Goal: Answer question/provide support

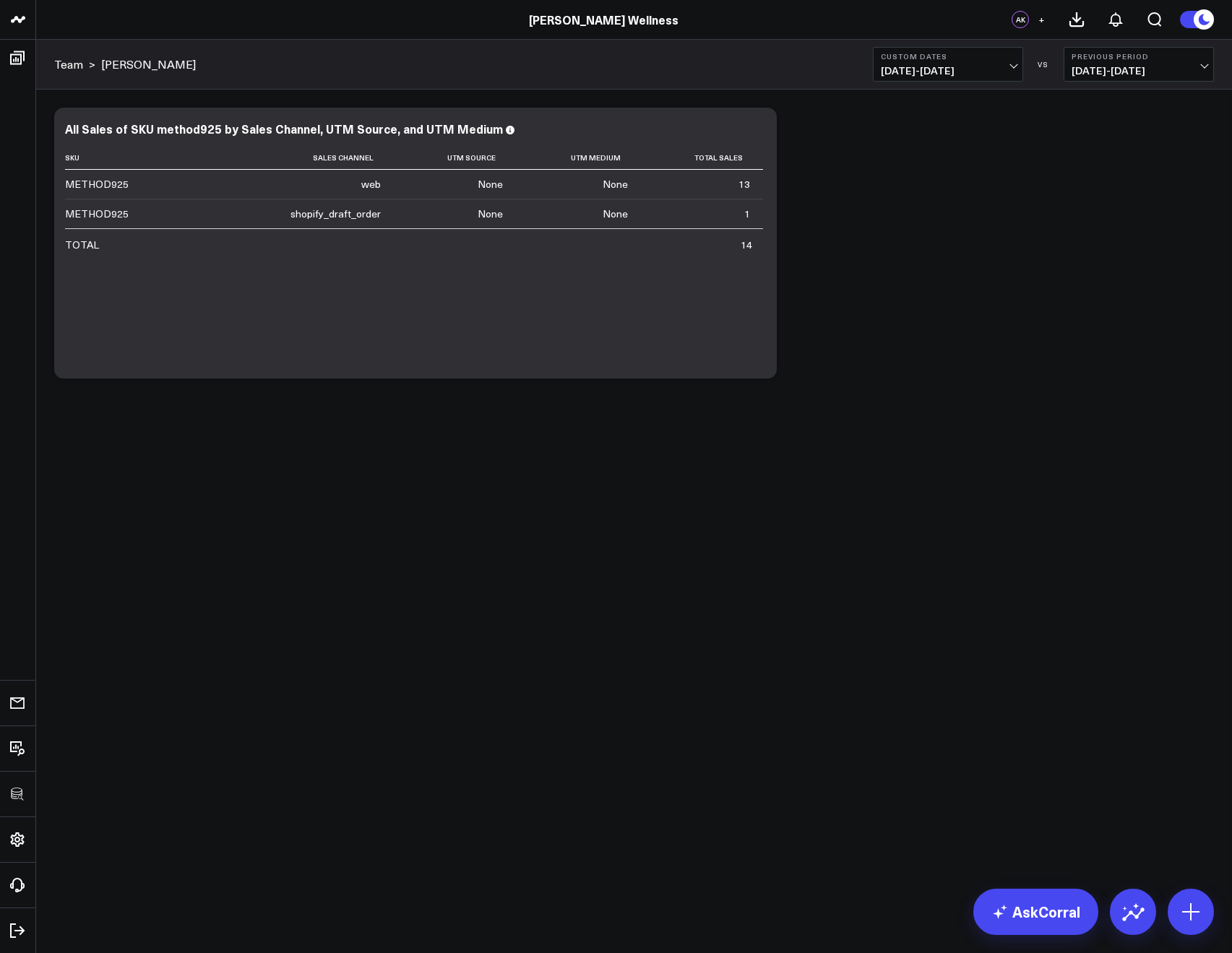
click at [1043, 22] on span "+" at bounding box center [1041, 19] width 6 height 10
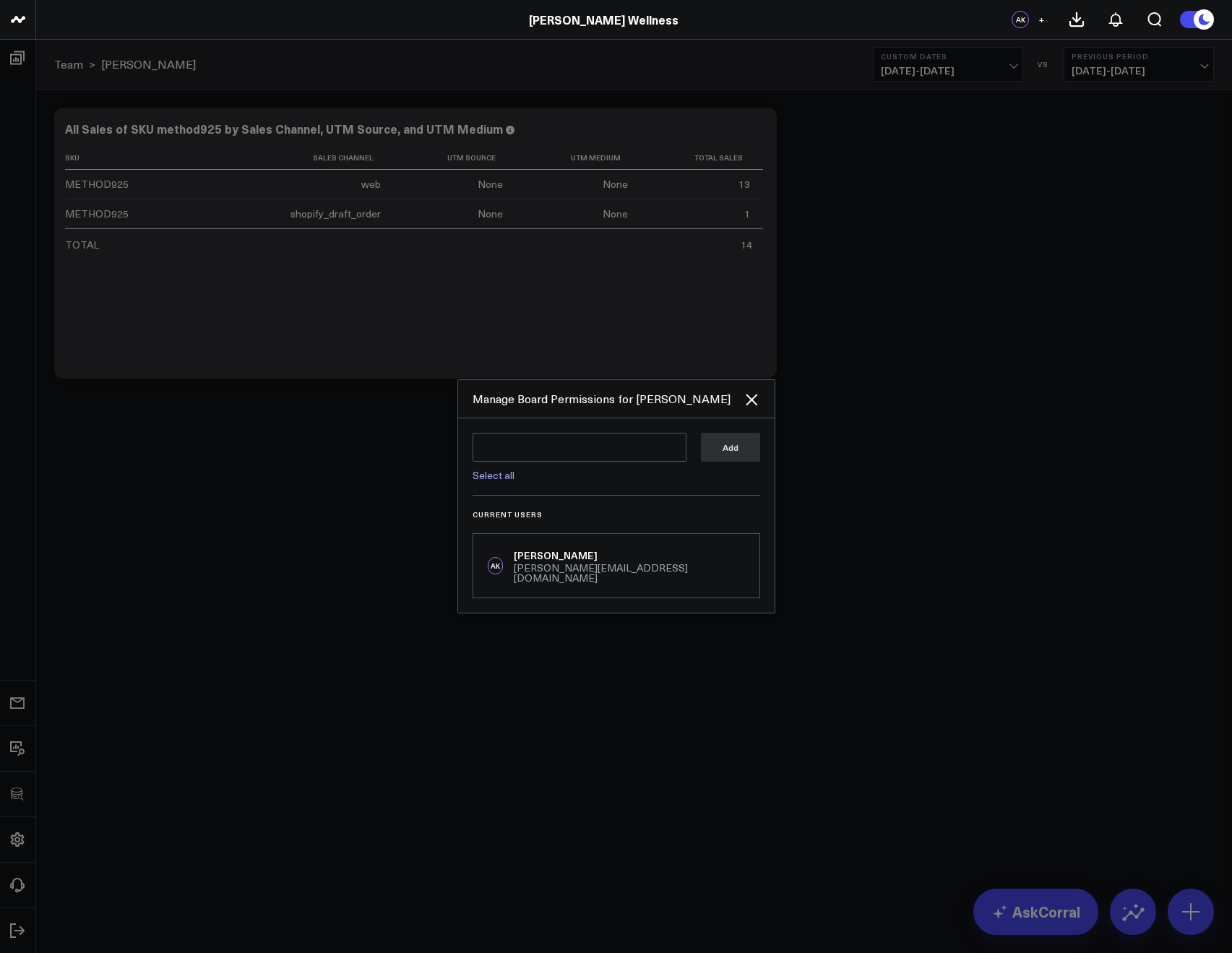
click at [552, 434] on div "Select all Add Current Users AK Arthur Kriklivy arthur@corraldata.com" at bounding box center [616, 515] width 316 height 194
click at [541, 450] on textarea at bounding box center [580, 447] width 214 height 29
type textarea "c"
click at [484, 476] on link "Select all" at bounding box center [494, 475] width 42 height 14
type textarea "@Corral Support @Vera Khodasevich @Meagan Fleishman @Marshall Monrad @Amy Heir …"
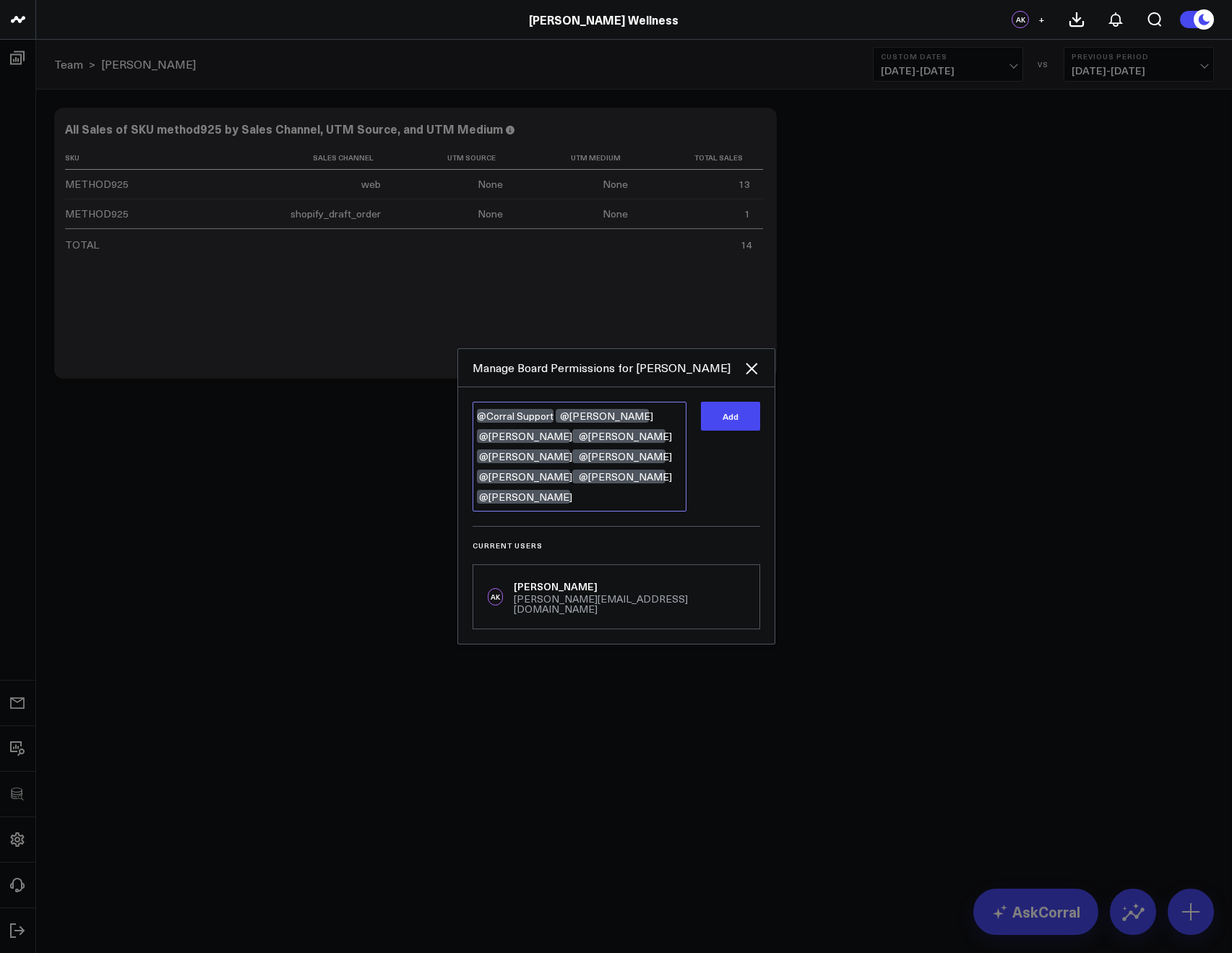
drag, startPoint x: 683, startPoint y: 491, endPoint x: 455, endPoint y: 427, distance: 236.8
click at [455, 427] on div "Manage Board Permissions for courtney @Corral Support @Vera Khodasevich @Meagan…" at bounding box center [616, 496] width 1232 height 913
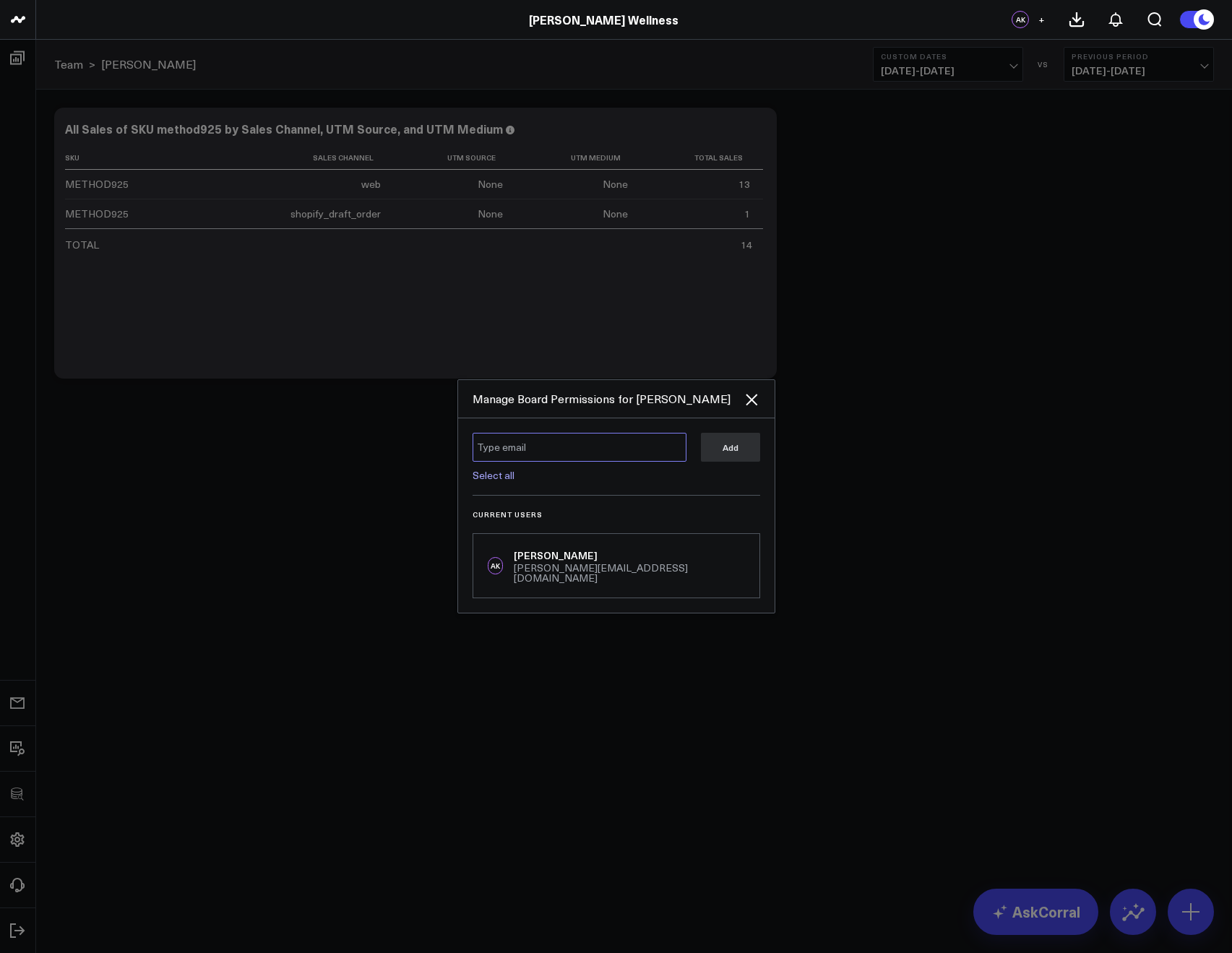
click at [490, 448] on textarea at bounding box center [580, 447] width 214 height 29
click at [495, 448] on textarea at bounding box center [580, 447] width 214 height 29
type textarea "c"
click at [574, 506] on div "Select all Add Current Users AK Arthur Kriklivy arthur@corraldata.com" at bounding box center [616, 515] width 316 height 194
click at [559, 455] on textarea at bounding box center [580, 447] width 214 height 29
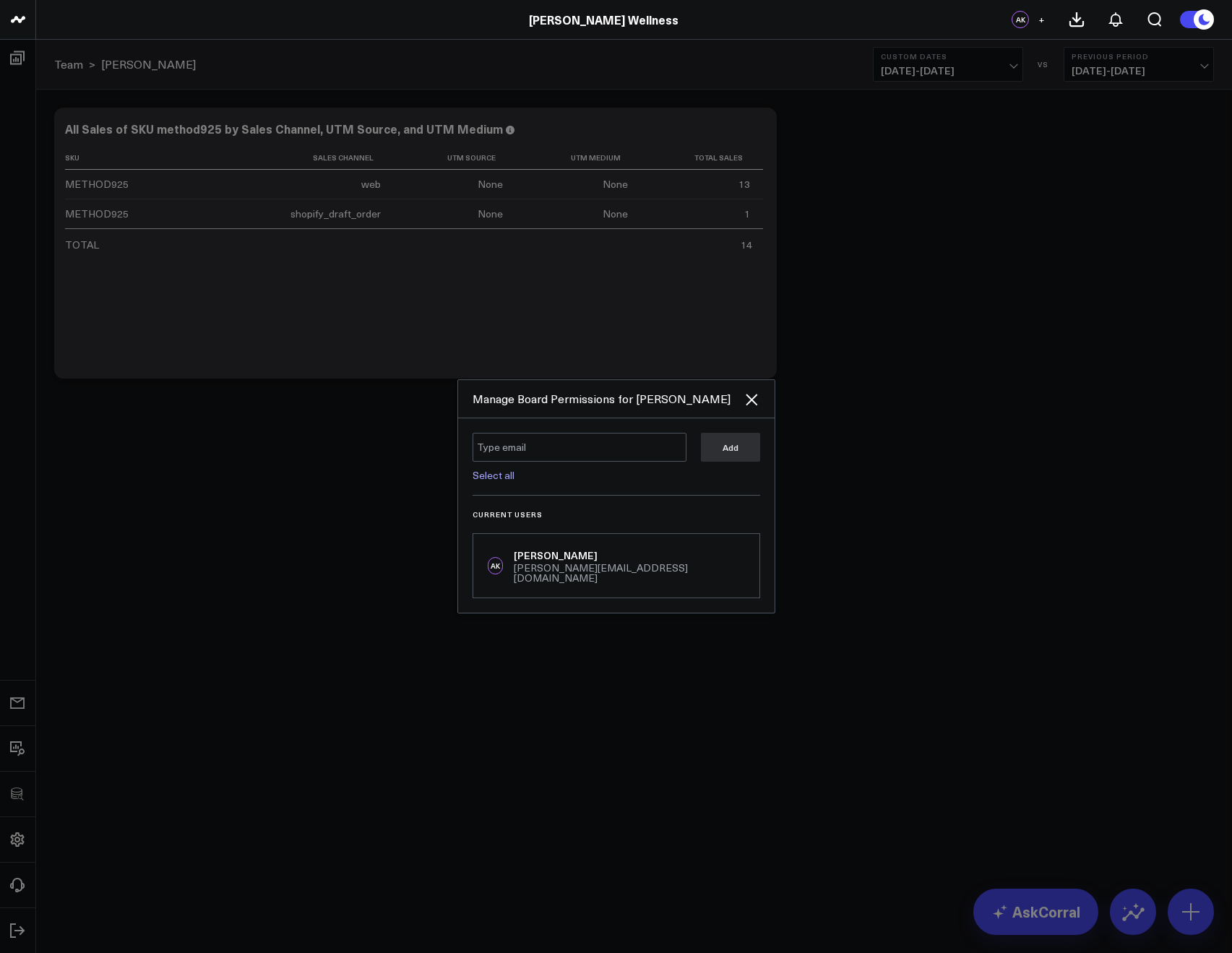
click at [479, 476] on link "Select all" at bounding box center [494, 475] width 42 height 14
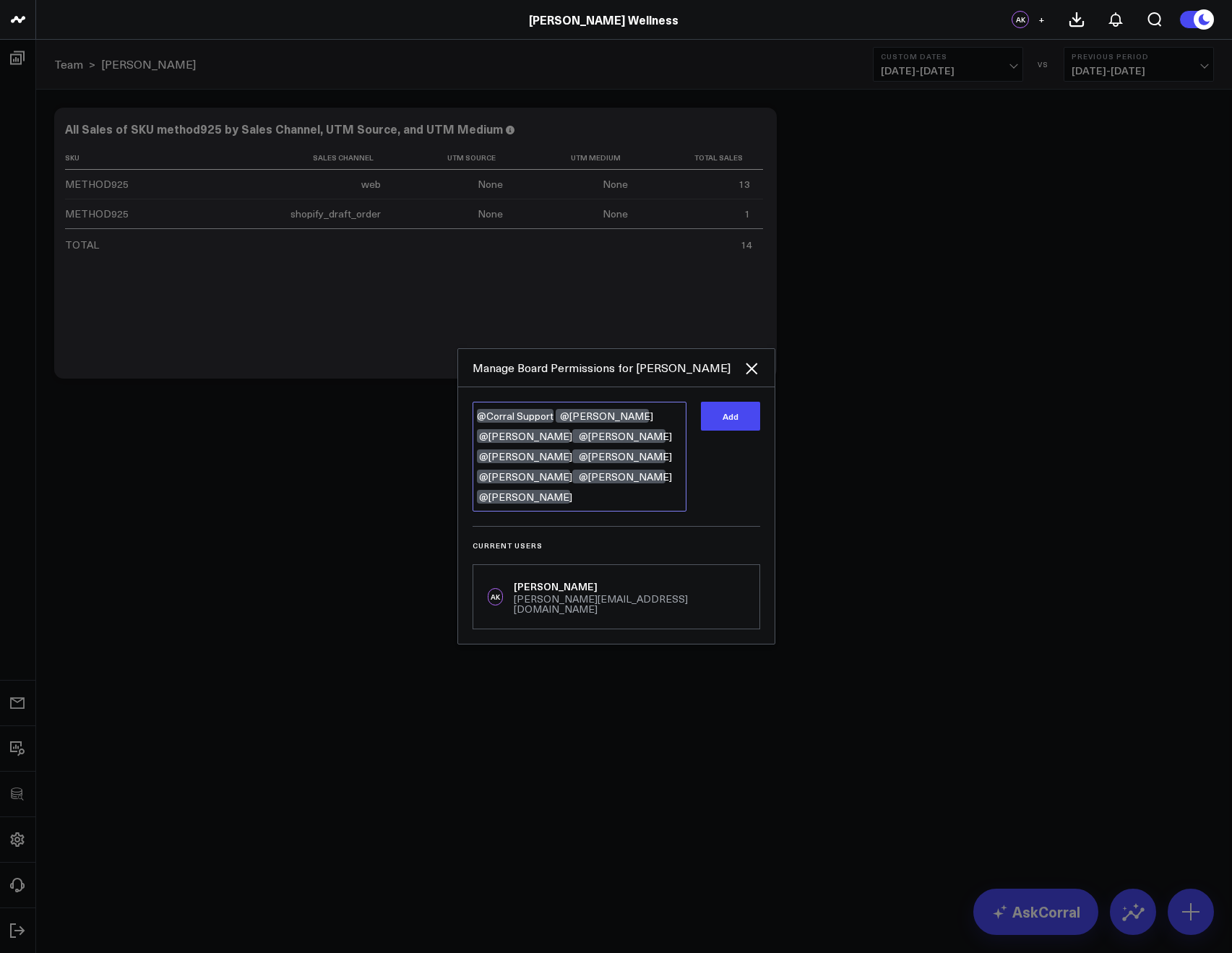
click at [683, 491] on textarea "@Corral Support @Vera Khodasevich @Meagan Fleishman @Marshall Monrad @Amy Heir …" at bounding box center [580, 456] width 214 height 110
click at [607, 463] on textarea "@Corral Support @Vera Khodasevich @Meagan Fleishman @Marshall Monrad @Amy Heir …" at bounding box center [580, 447] width 214 height 90
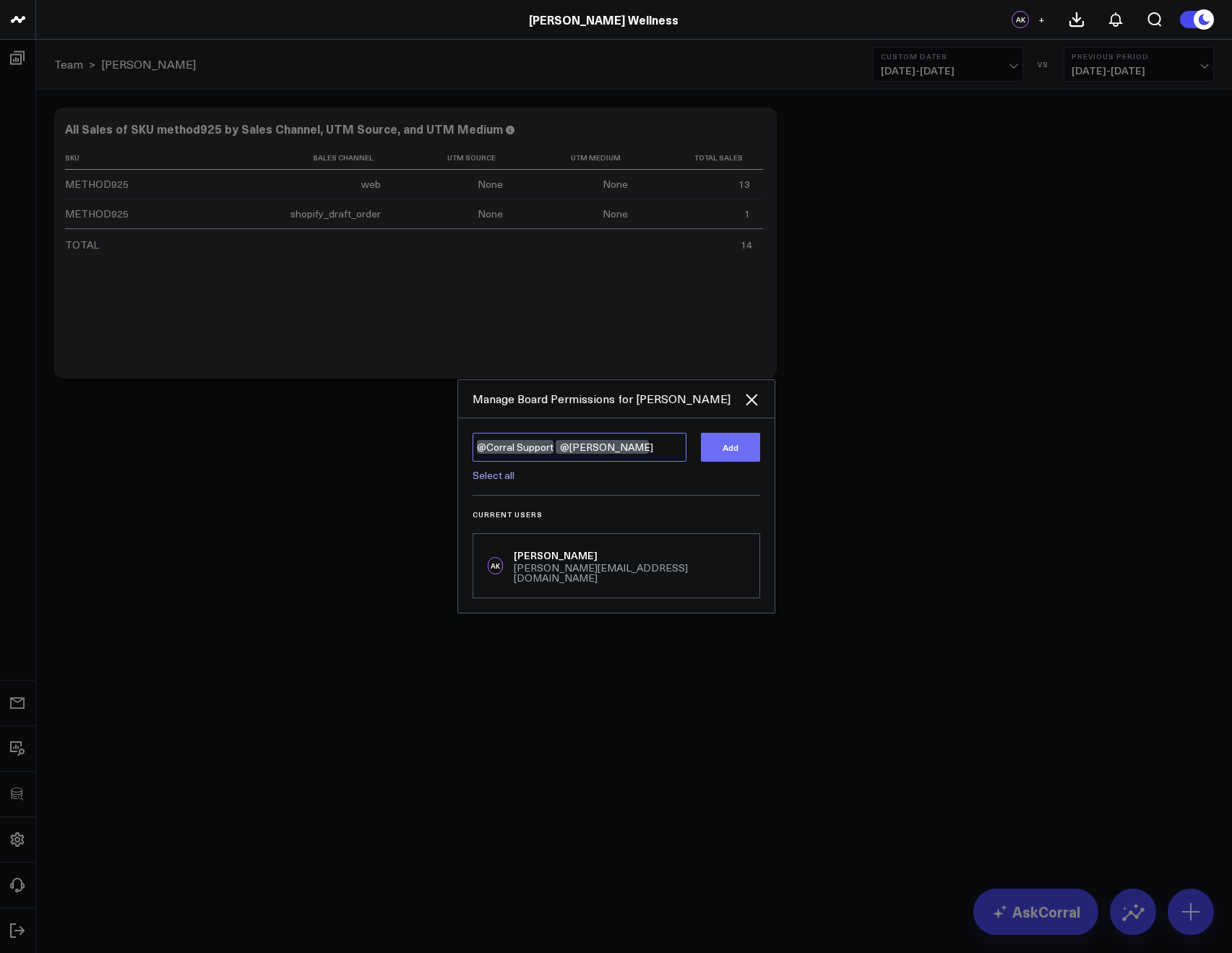
type textarea "@Corral Support @Courtney Bergmann"
click at [712, 454] on button "Add" at bounding box center [730, 447] width 59 height 29
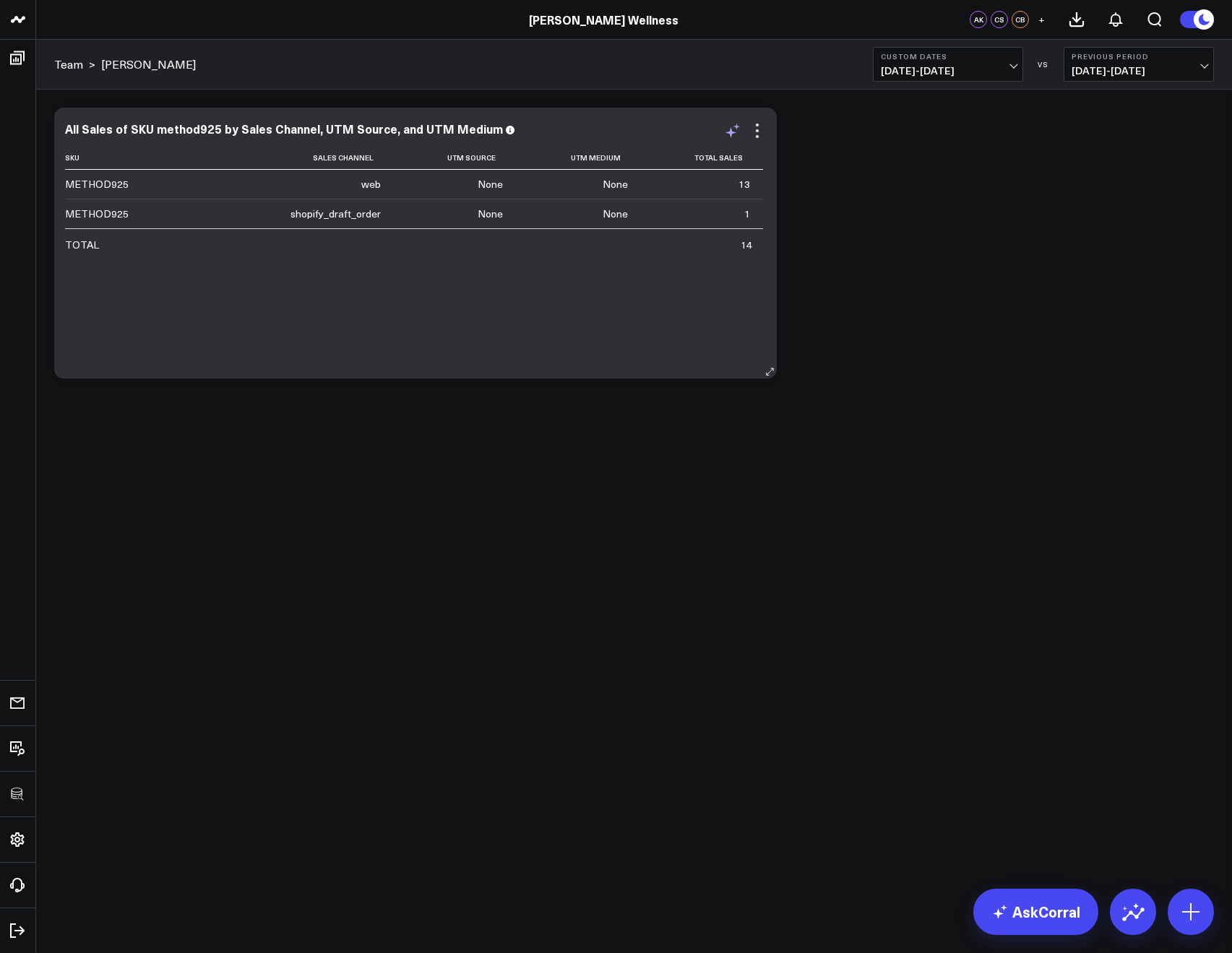
click at [734, 131] on icon at bounding box center [732, 130] width 17 height 17
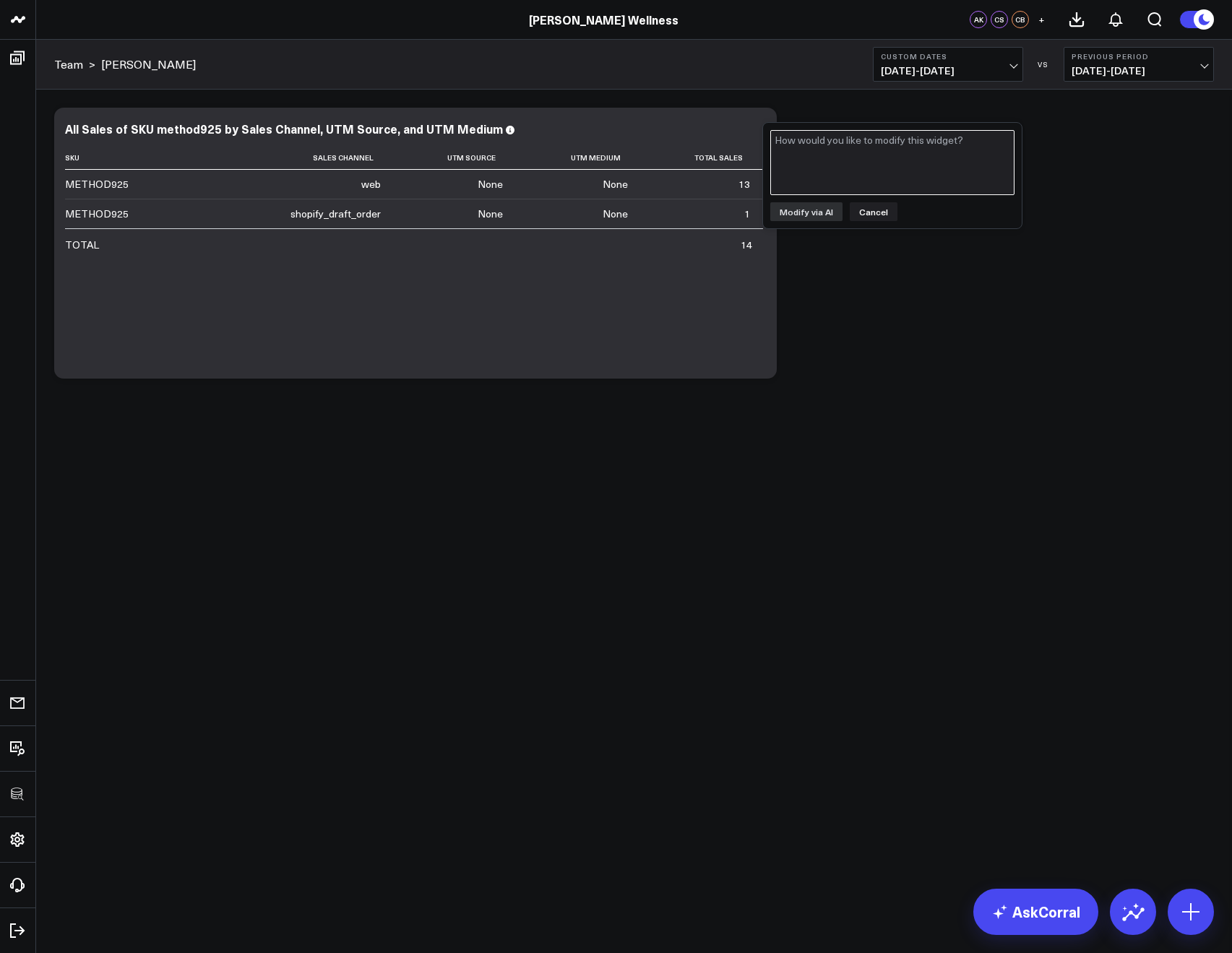
click at [806, 160] on textarea at bounding box center [892, 162] width 244 height 65
type textarea "can you also add a column for discount codes associated with these orders?"
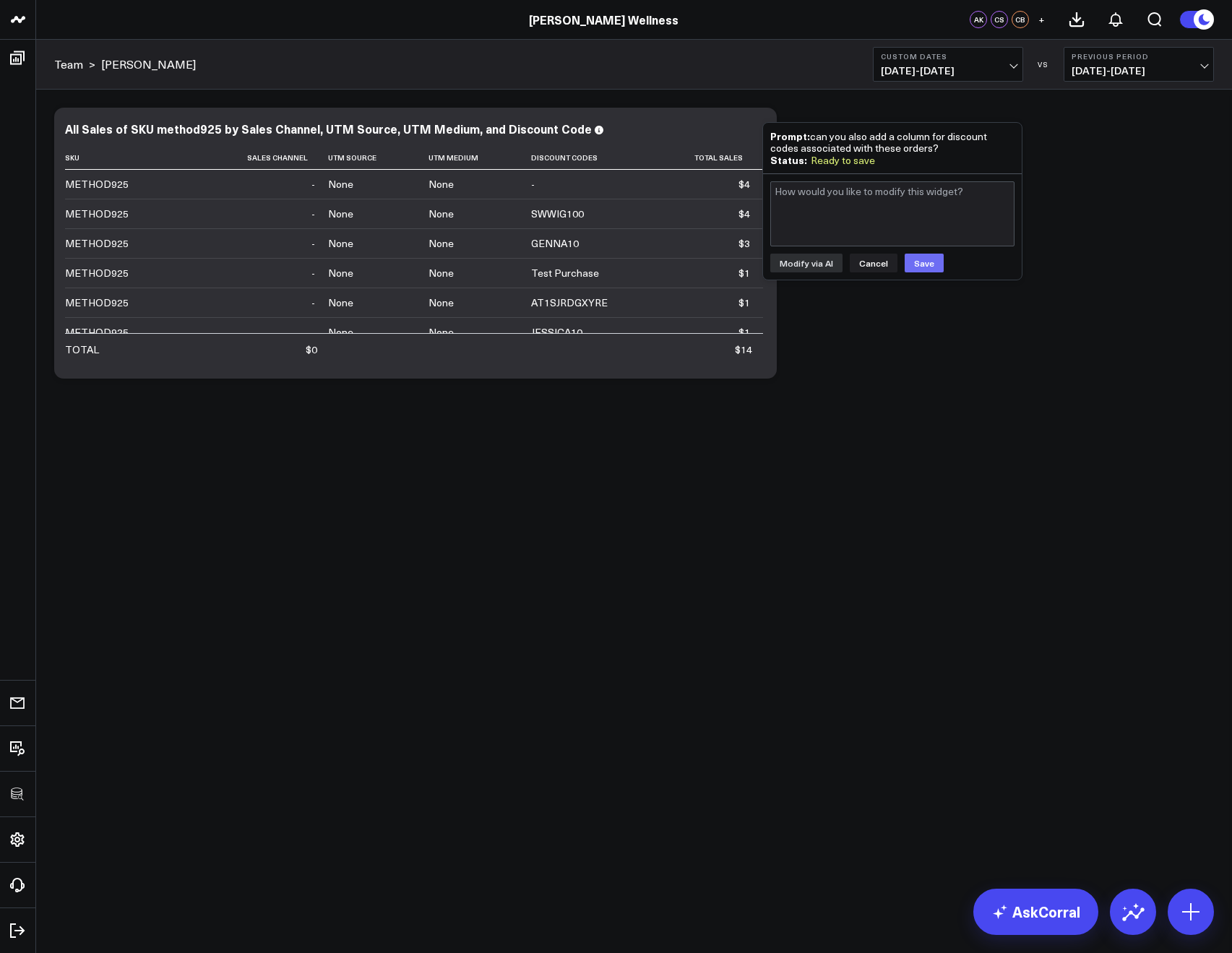
click at [919, 264] on button "Save" at bounding box center [924, 262] width 39 height 19
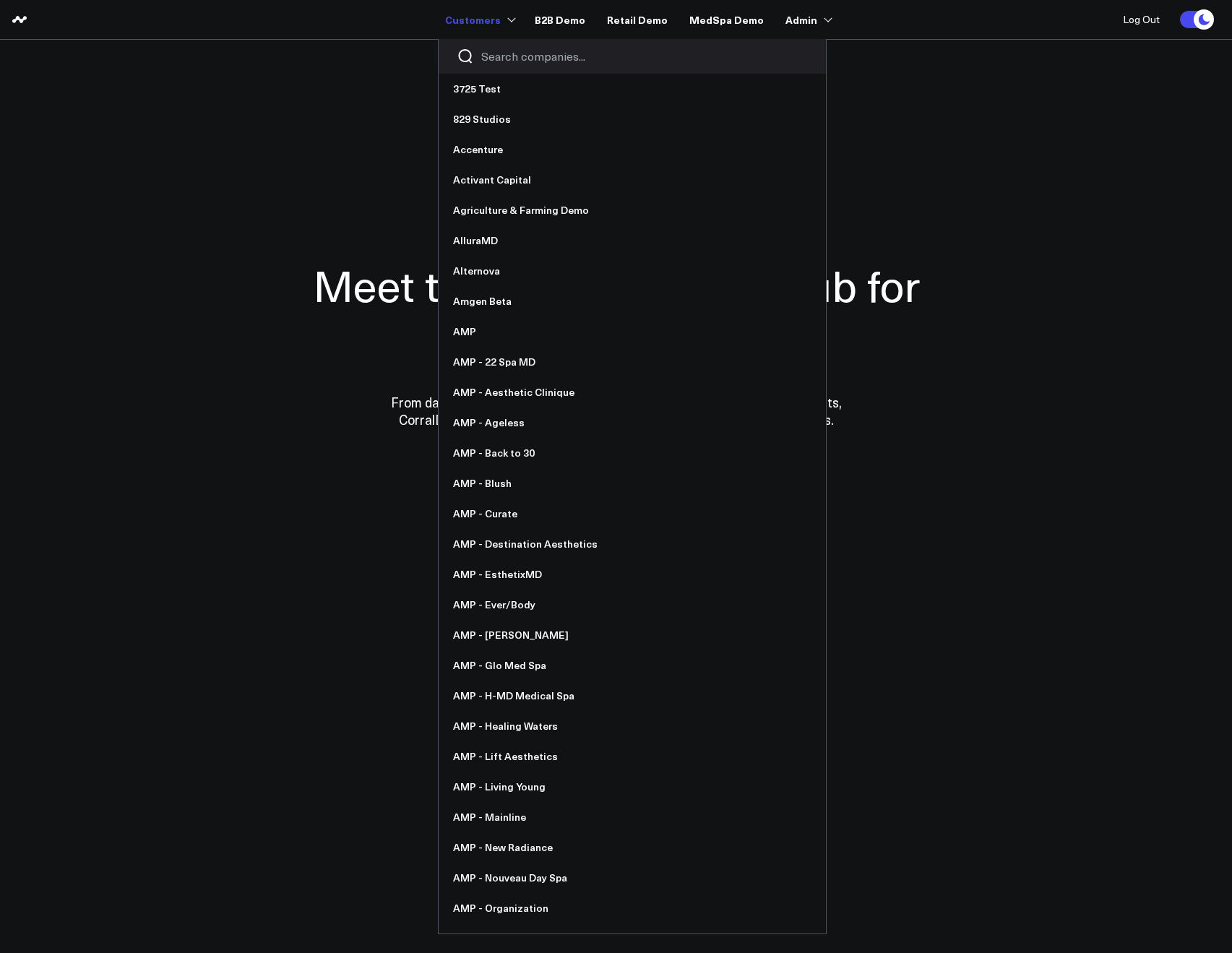
click at [496, 64] on input "Search companies input" at bounding box center [644, 56] width 327 height 16
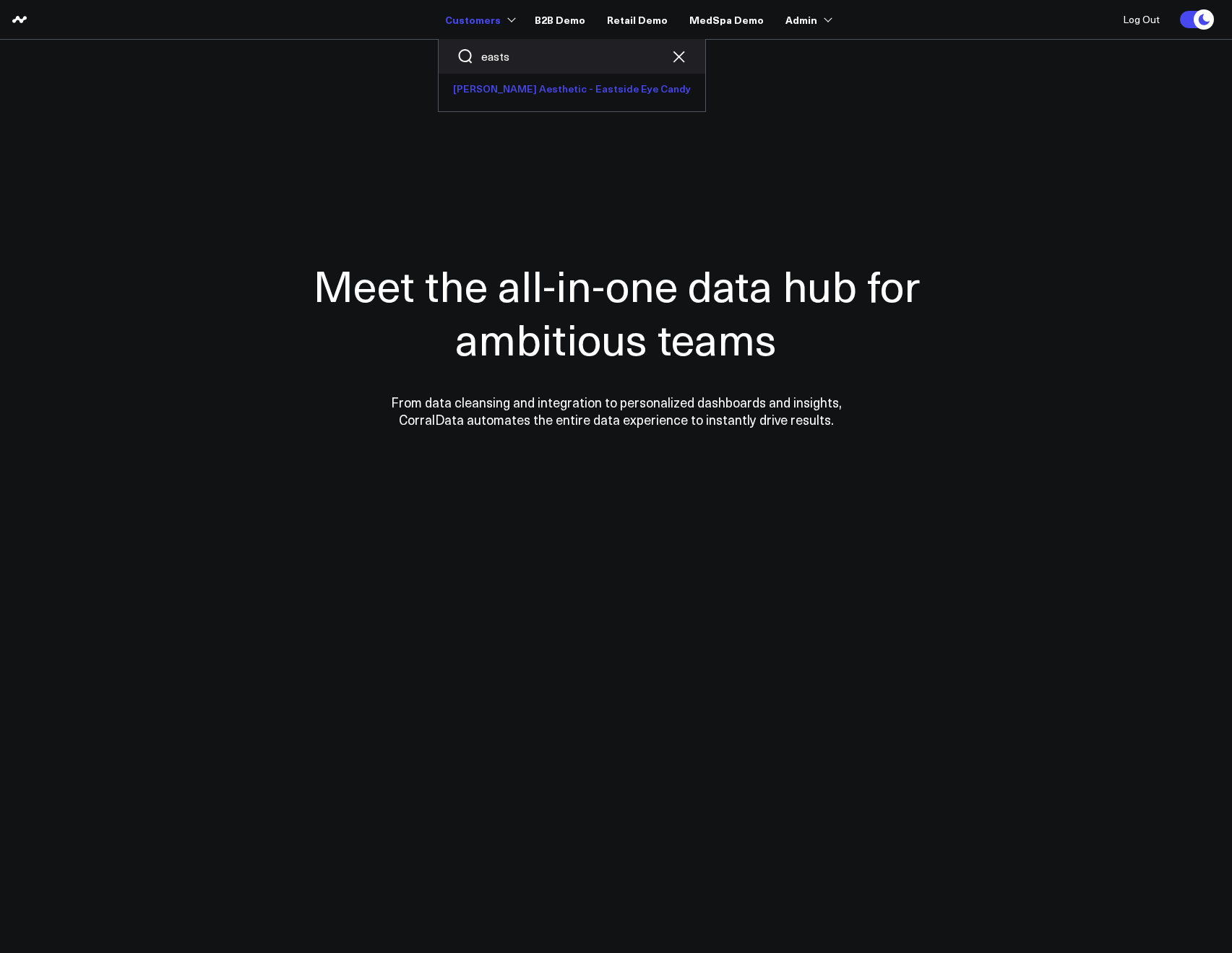
type input "easts"
click at [501, 91] on link "[PERSON_NAME] Aesthetic - Eastside Eye Candy" at bounding box center [571, 89] width 266 height 30
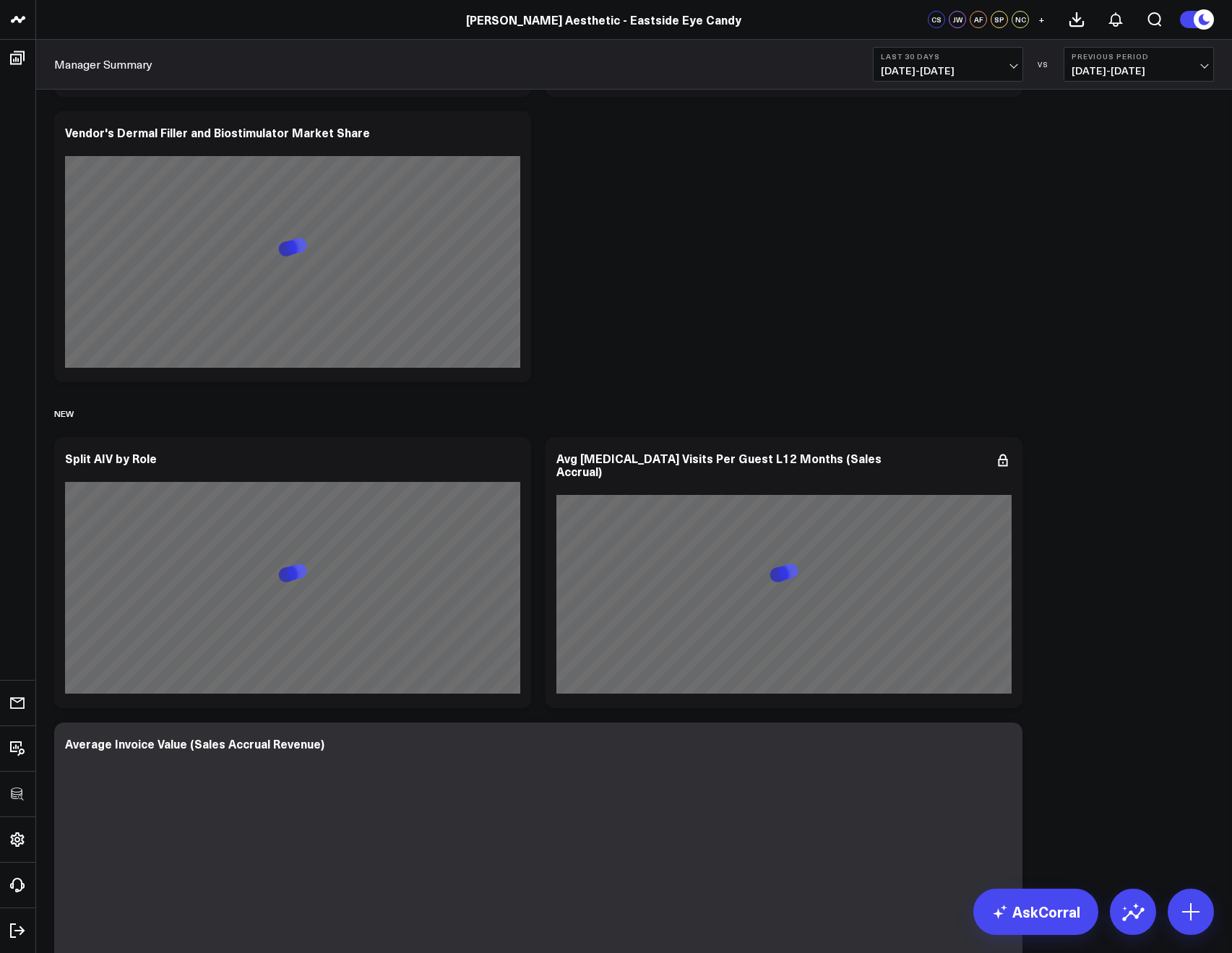
scroll to position [5264, 0]
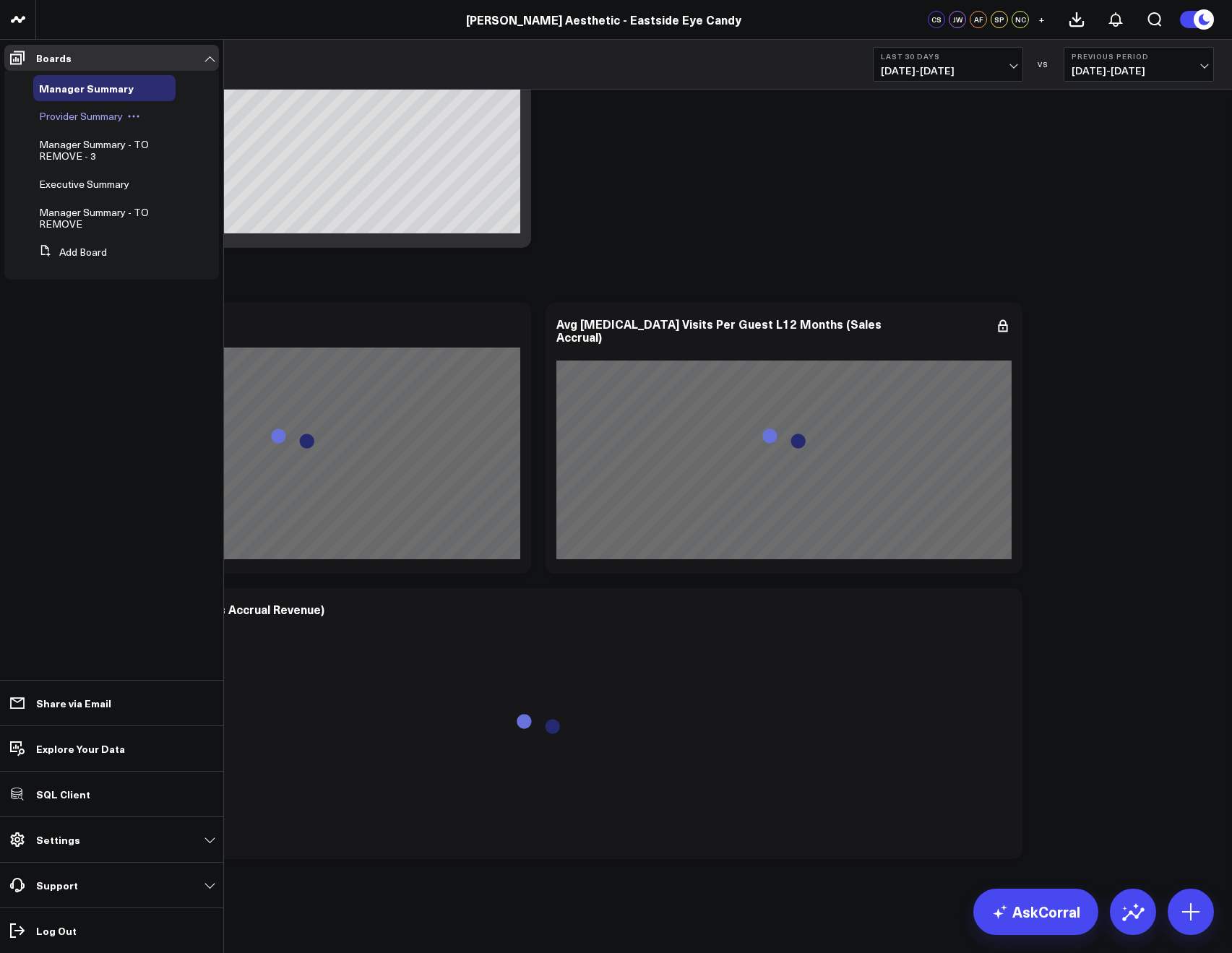
click at [60, 112] on span "Provider Summary" at bounding box center [81, 115] width 84 height 14
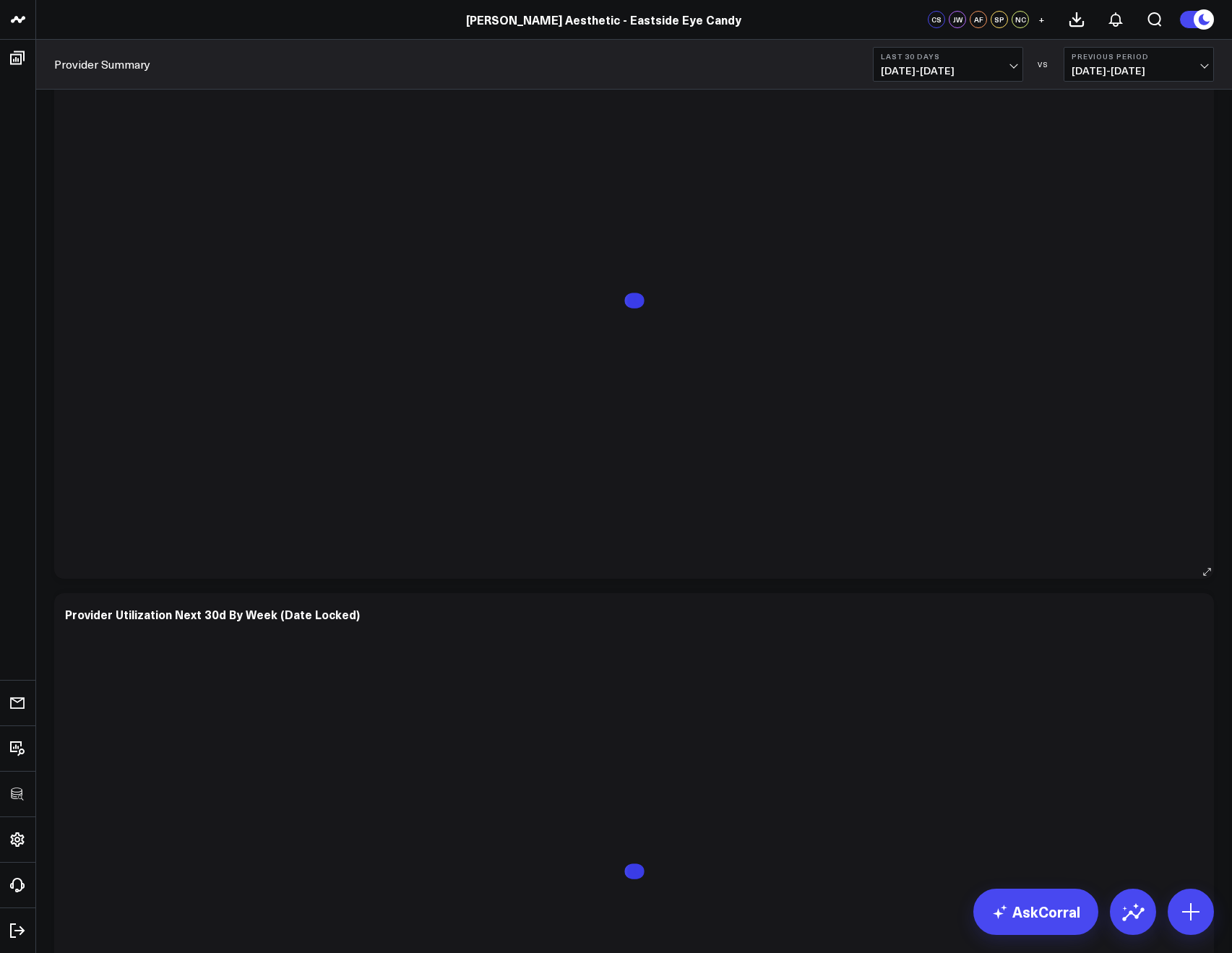
scroll to position [3862, 0]
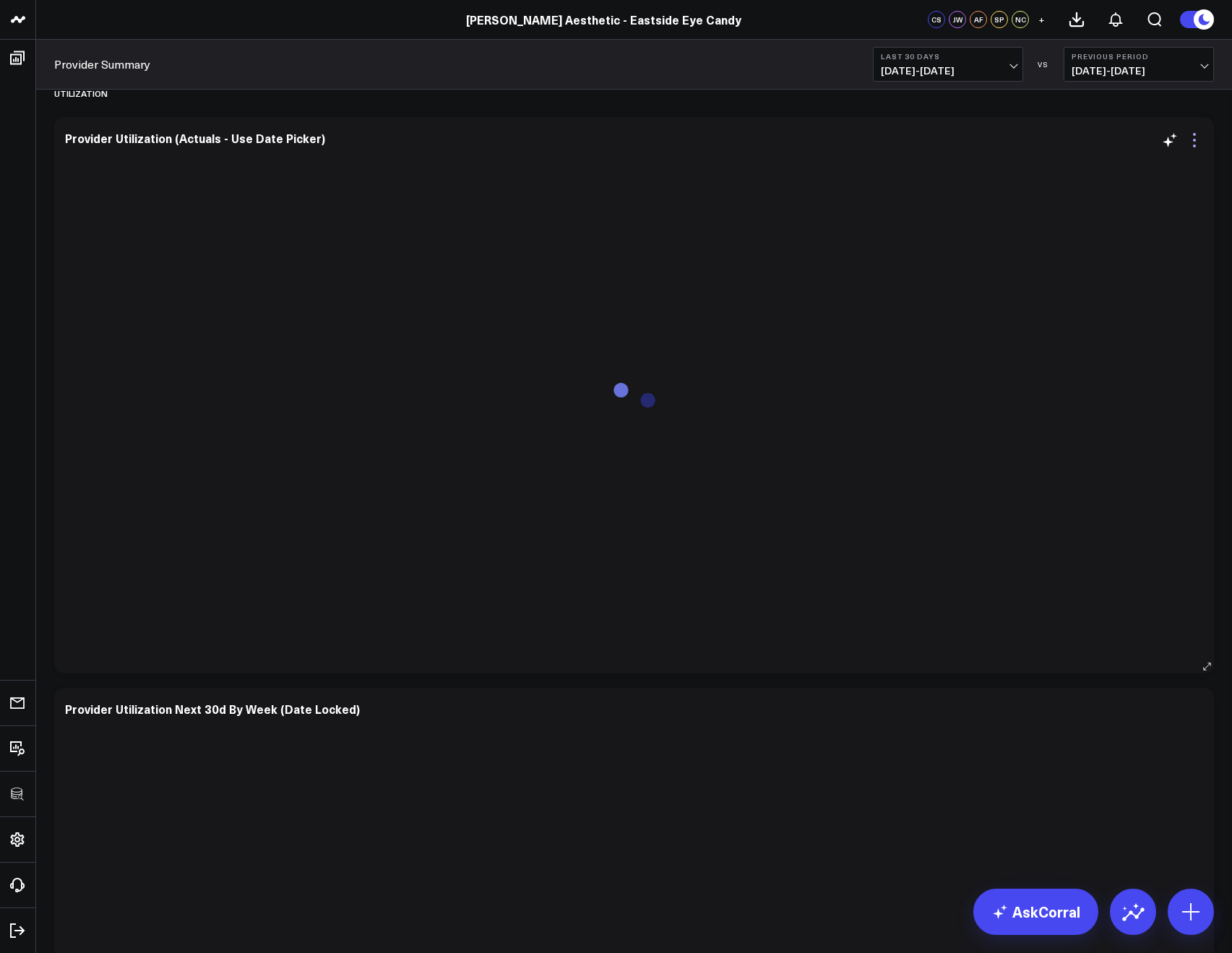
click at [1202, 140] on icon at bounding box center [1194, 140] width 17 height 17
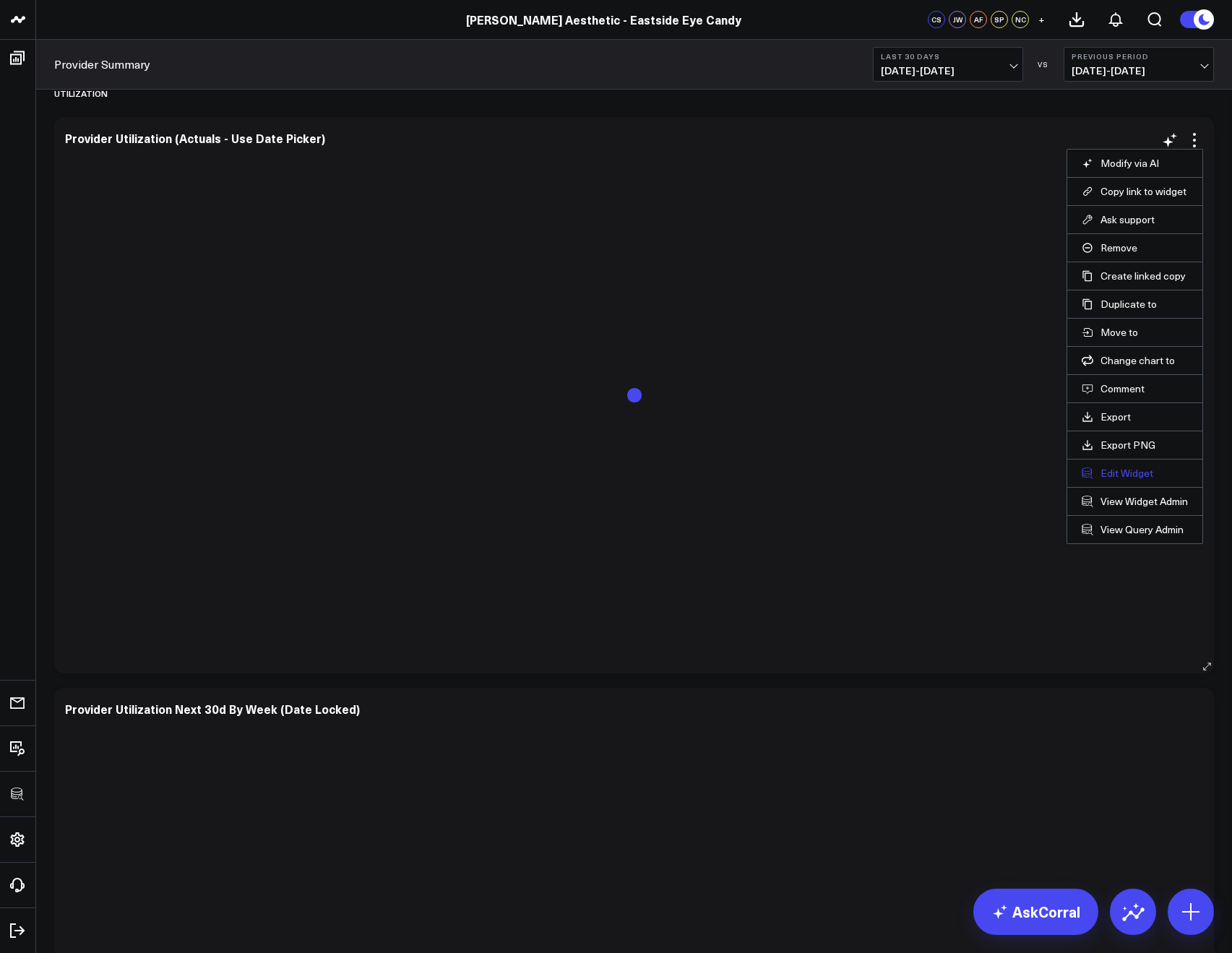
click at [1130, 472] on button "Edit Widget" at bounding box center [1134, 473] width 106 height 13
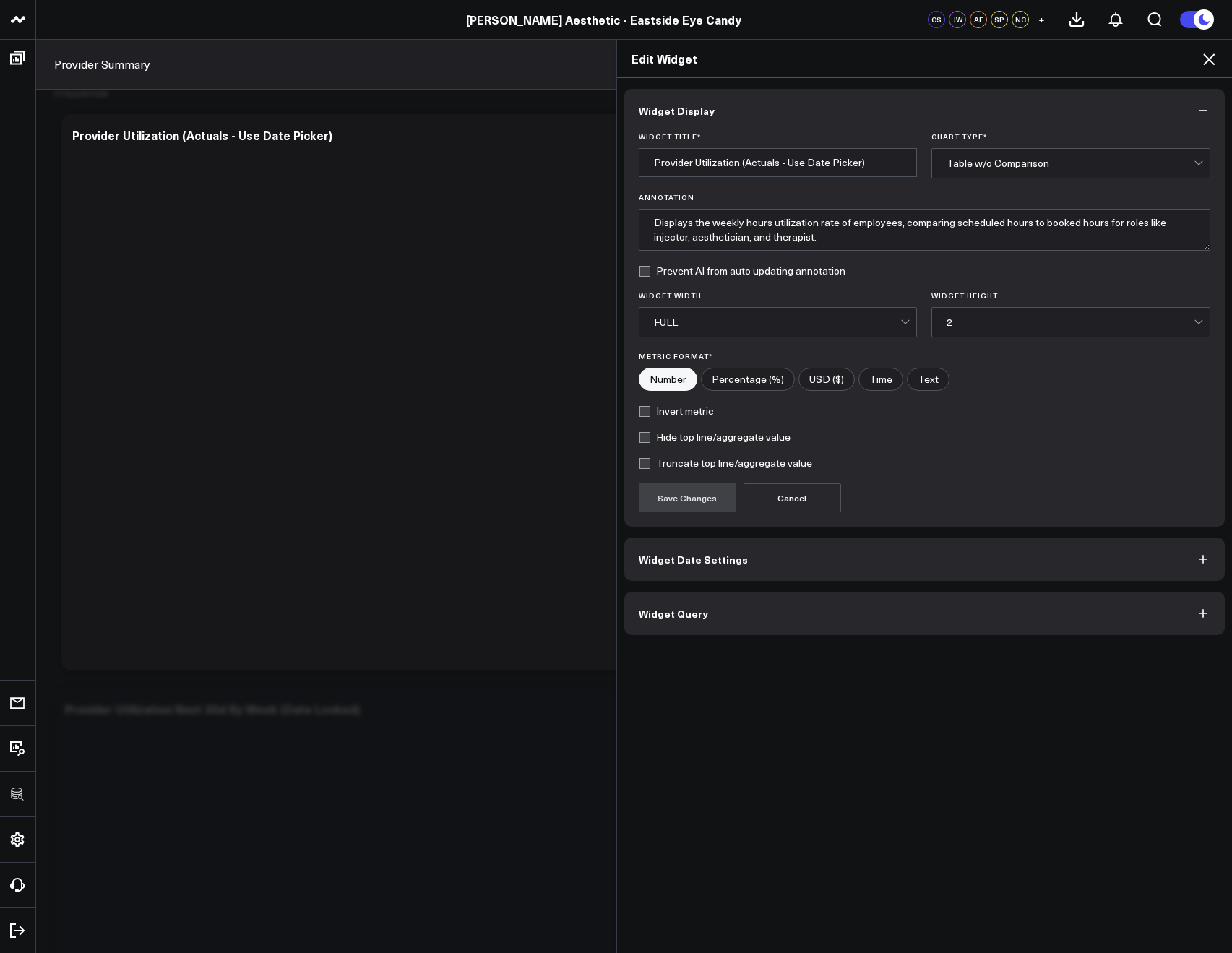
click at [808, 606] on button "Widget Query" at bounding box center [924, 613] width 601 height 43
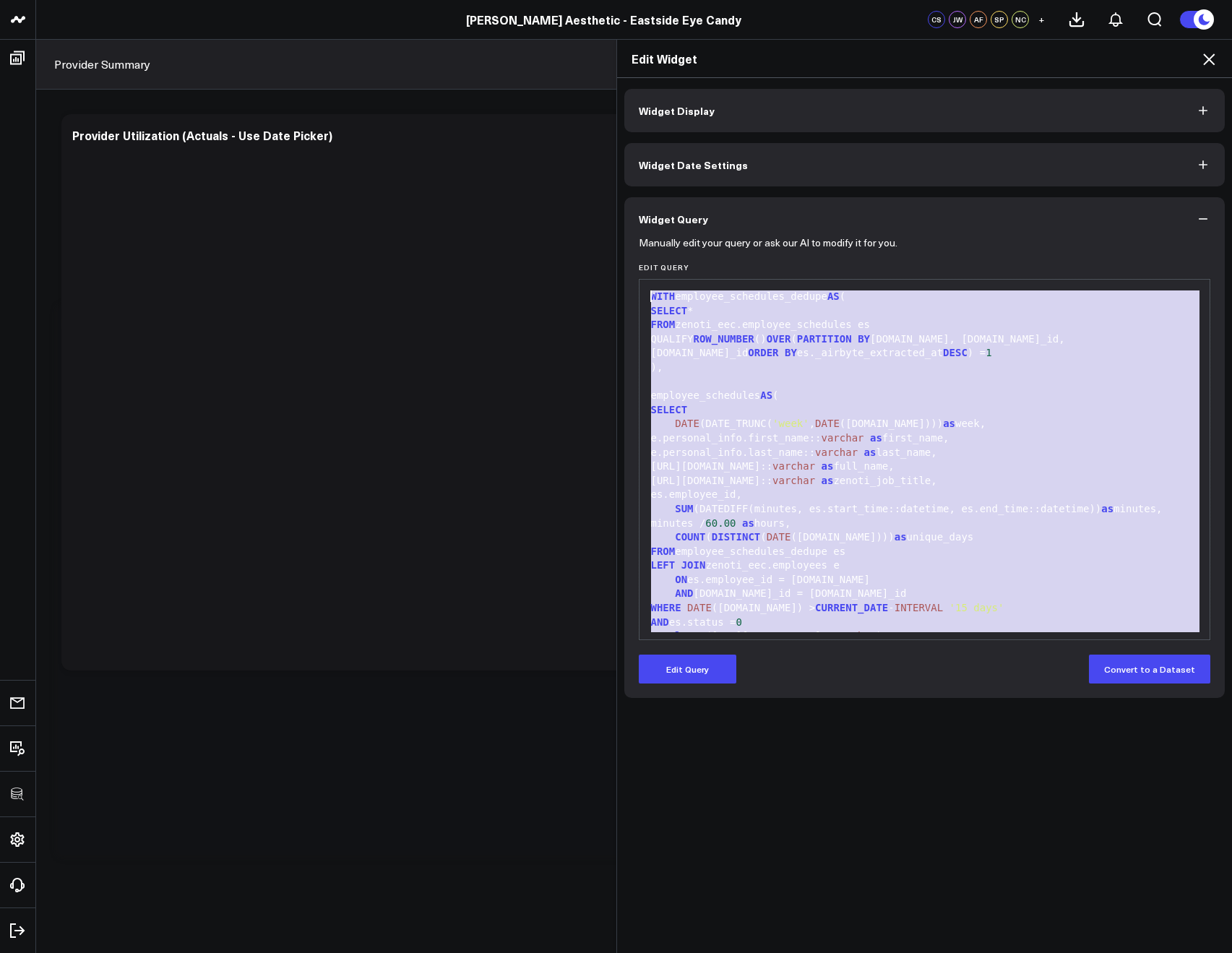
drag, startPoint x: 851, startPoint y: 616, endPoint x: 531, endPoint y: 170, distance: 548.9
click at [531, 170] on div "Edit Widget Widget Display Widget Date Settings Widget Query Manually edit your…" at bounding box center [616, 496] width 1232 height 914
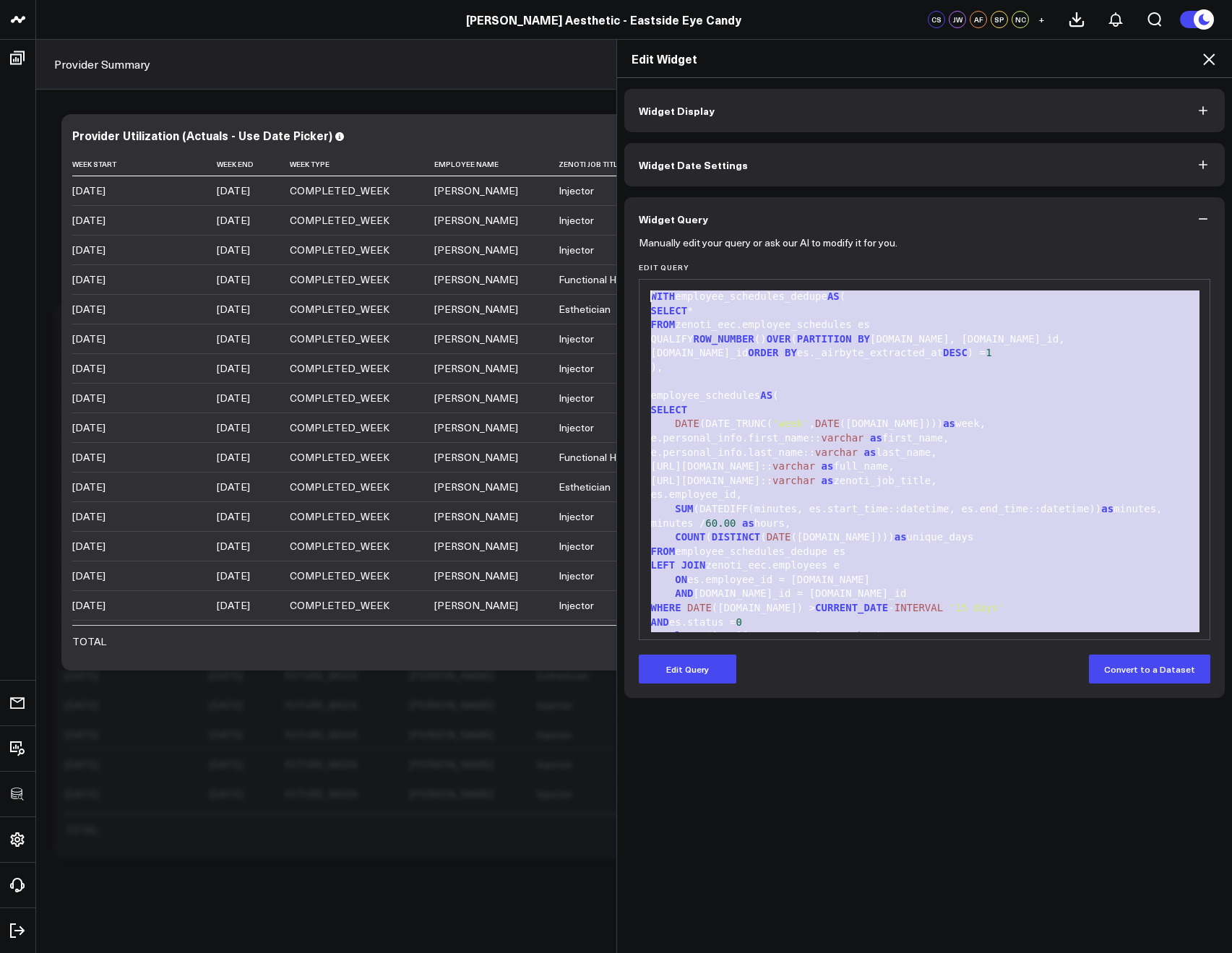
click at [1205, 60] on icon at bounding box center [1208, 59] width 17 height 17
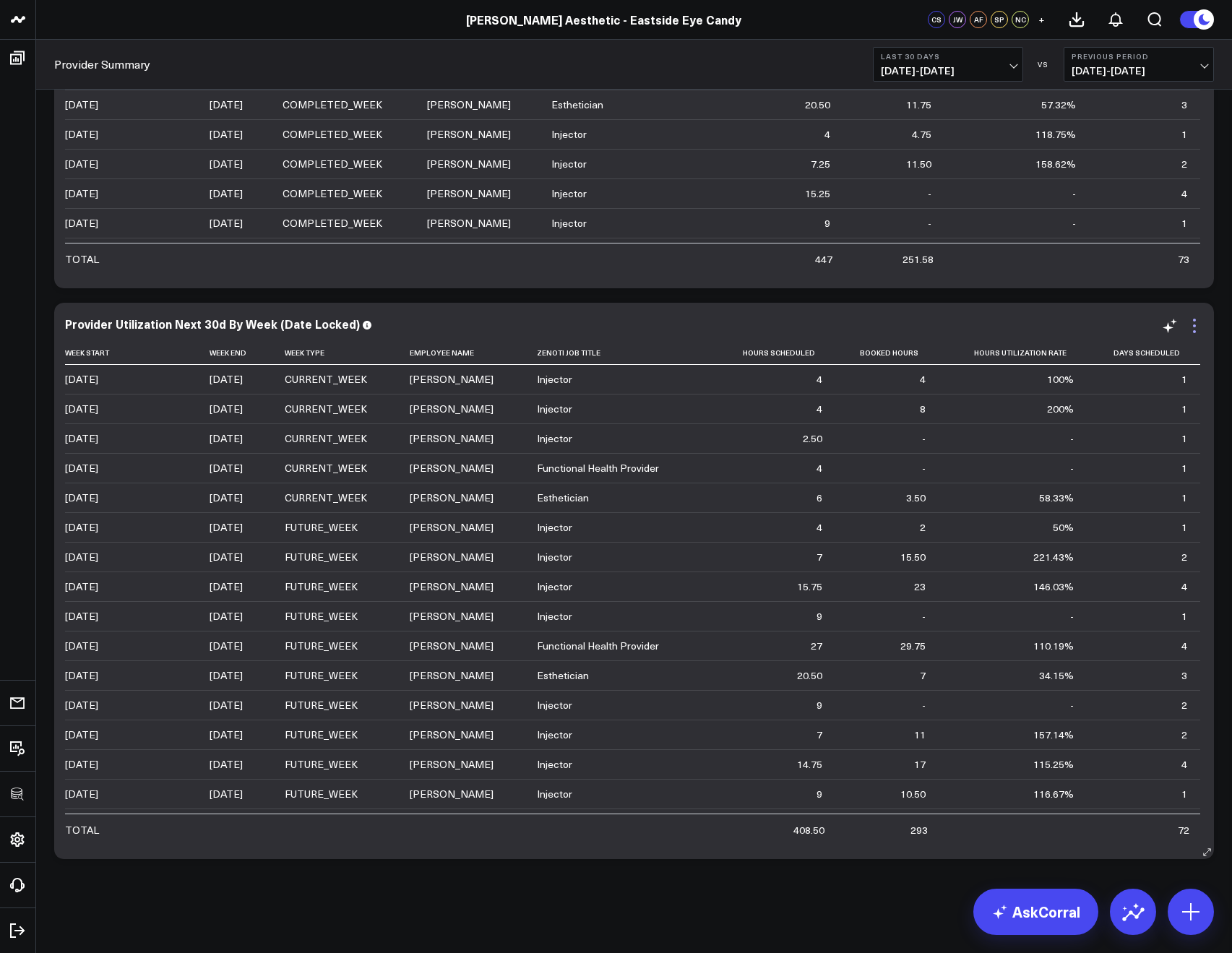
click at [1198, 325] on icon at bounding box center [1194, 326] width 17 height 17
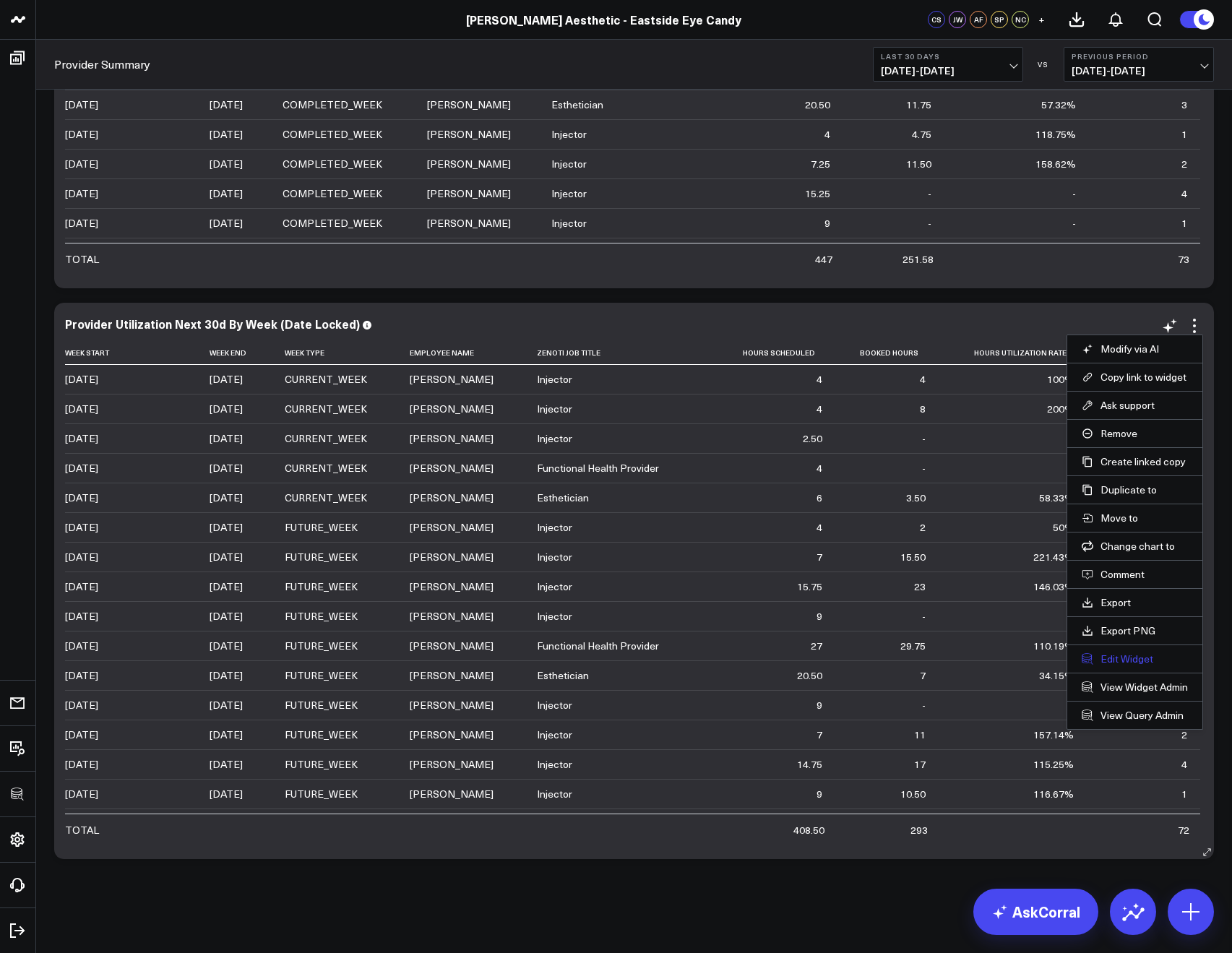
click at [1104, 658] on button "Edit Widget" at bounding box center [1134, 659] width 106 height 13
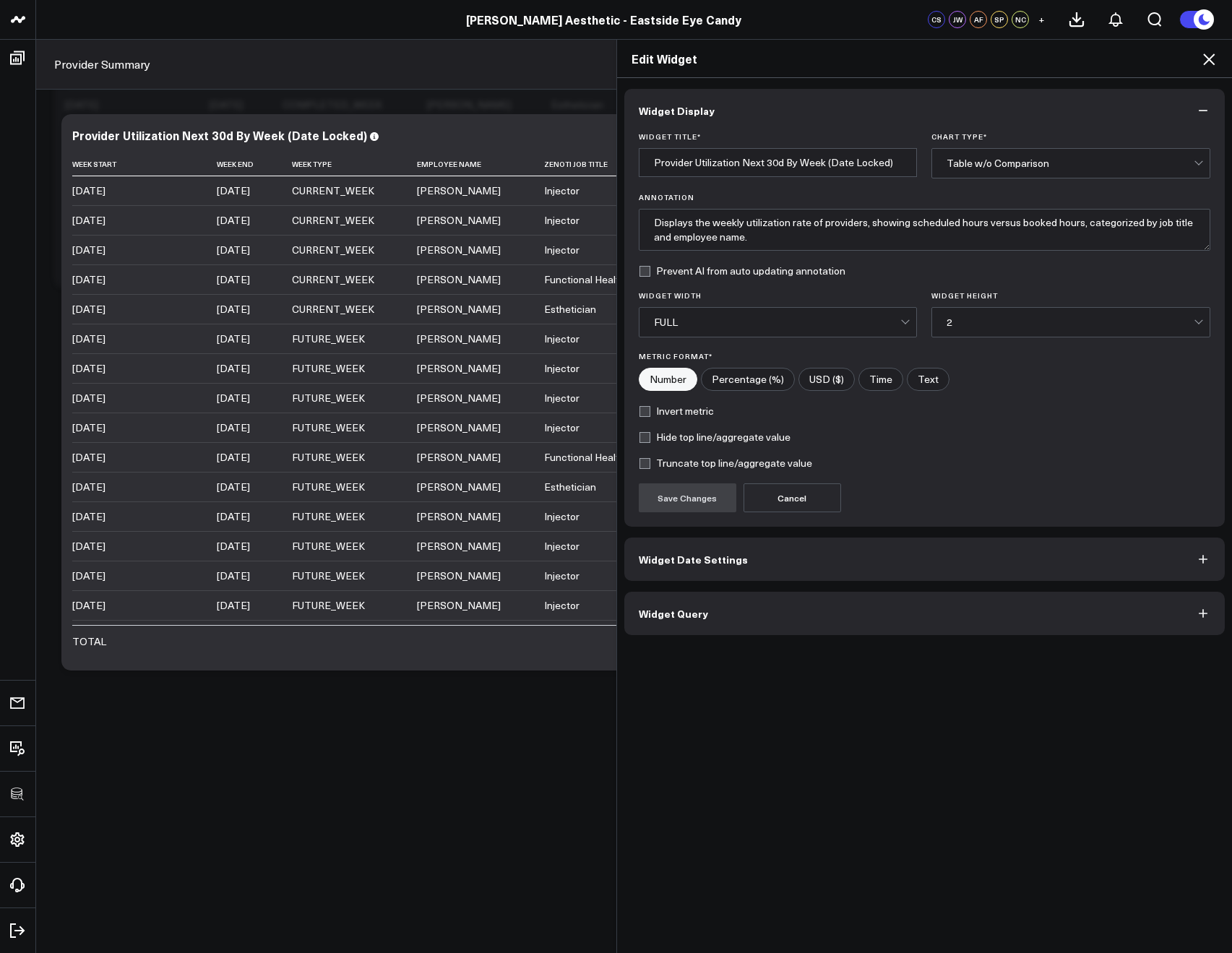
click at [665, 608] on span "Widget Query" at bounding box center [673, 613] width 70 height 12
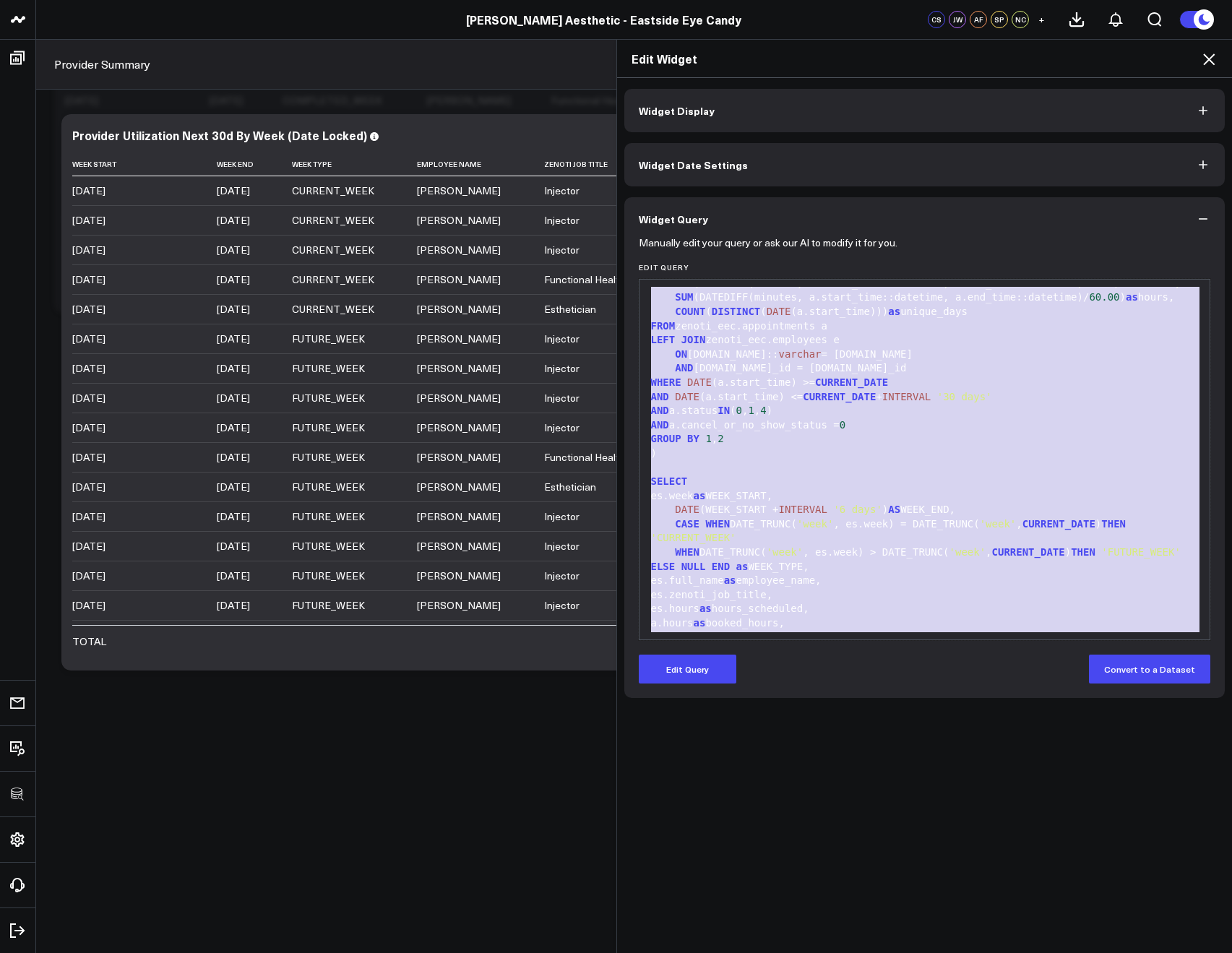
scroll to position [623, 0]
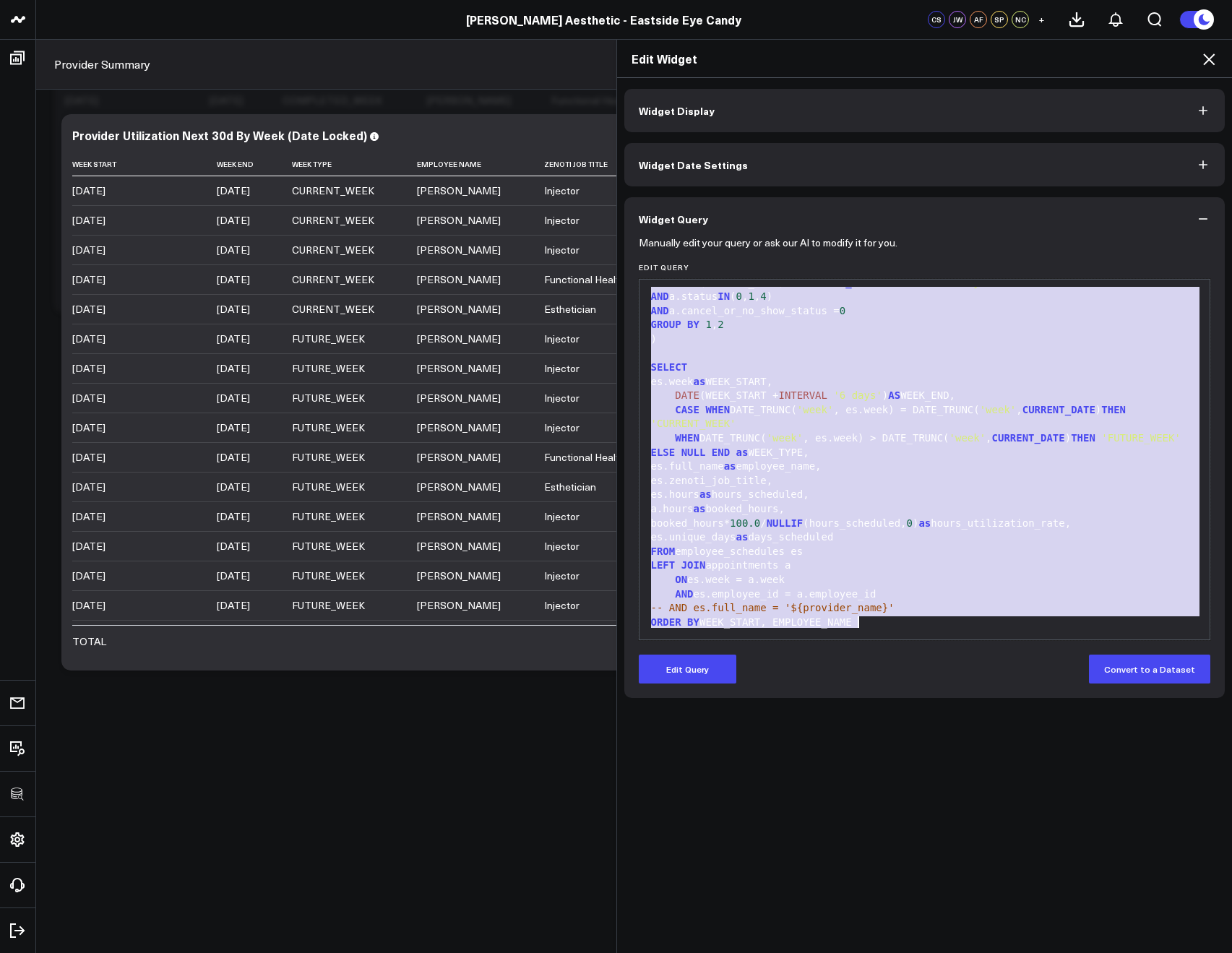
drag, startPoint x: 641, startPoint y: 293, endPoint x: 1112, endPoint y: 795, distance: 688.4
click at [1112, 795] on div "Widget Display Widget Date Settings Widget Query Manually edit your query or as…" at bounding box center [925, 515] width 616 height 875
copy div "WITH employee_schedules_dedupe AS ( SELECT * FROM zenoti_eec.employee_schedules…"
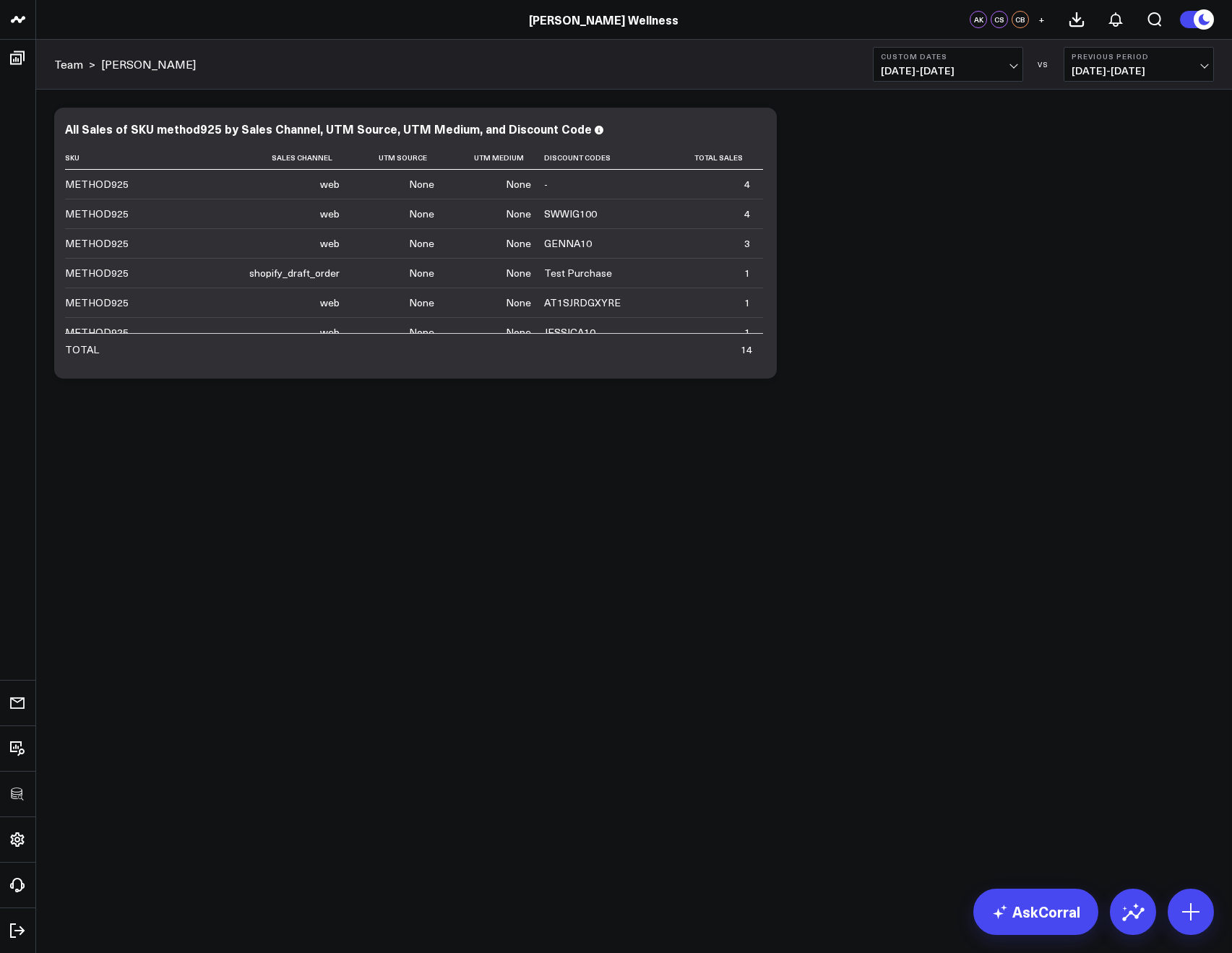
click at [352, 510] on body "3725 Test 829 Studios Accenture Activant Capital Agriculture & Farming Demo All…" at bounding box center [616, 476] width 1232 height 953
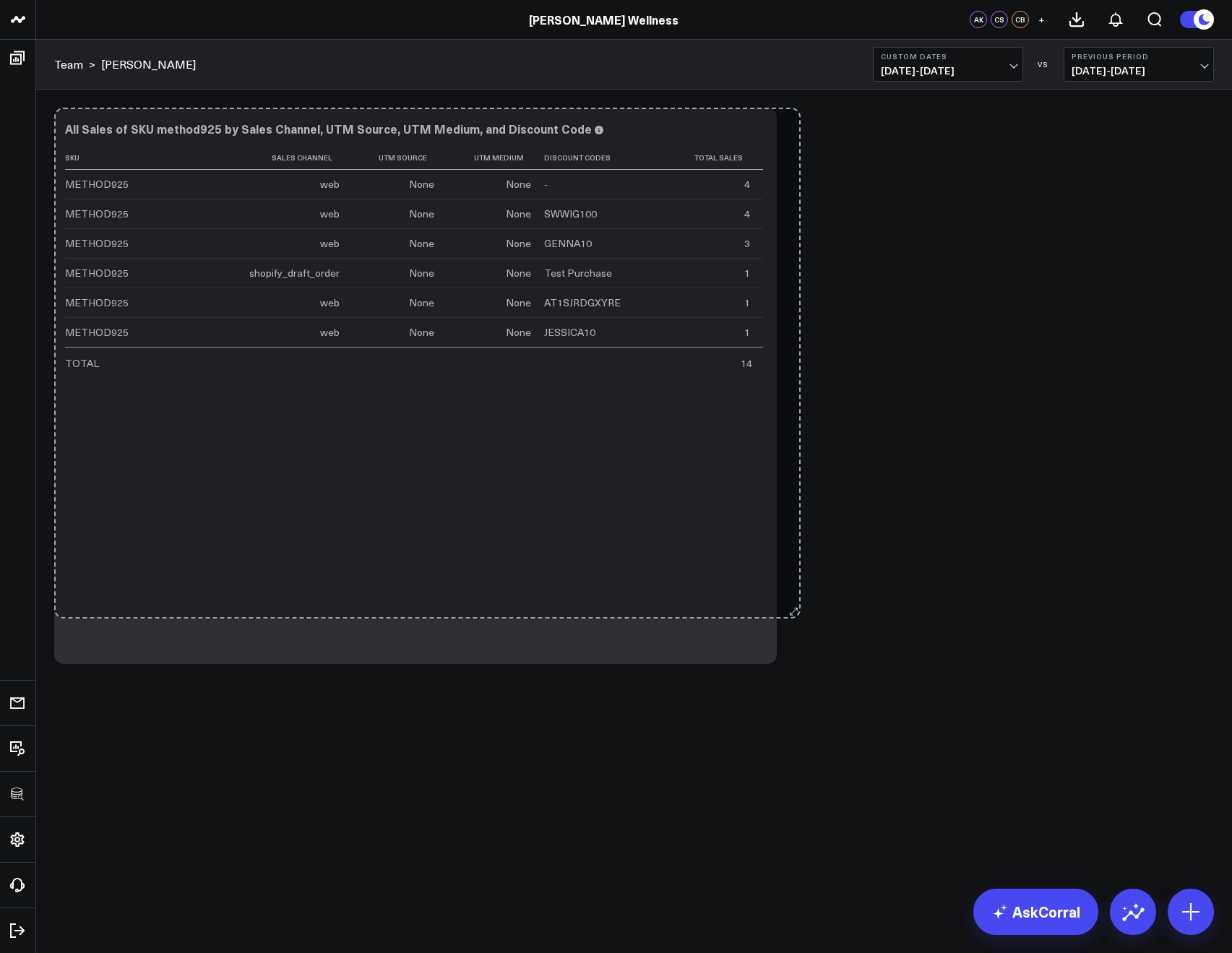
drag, startPoint x: 762, startPoint y: 373, endPoint x: 786, endPoint y: 614, distance: 242.2
click at [786, 614] on div "Modify via AI Copy link to widget Ask support Remove Create linked copy Executi…" at bounding box center [633, 386] width 1173 height 571
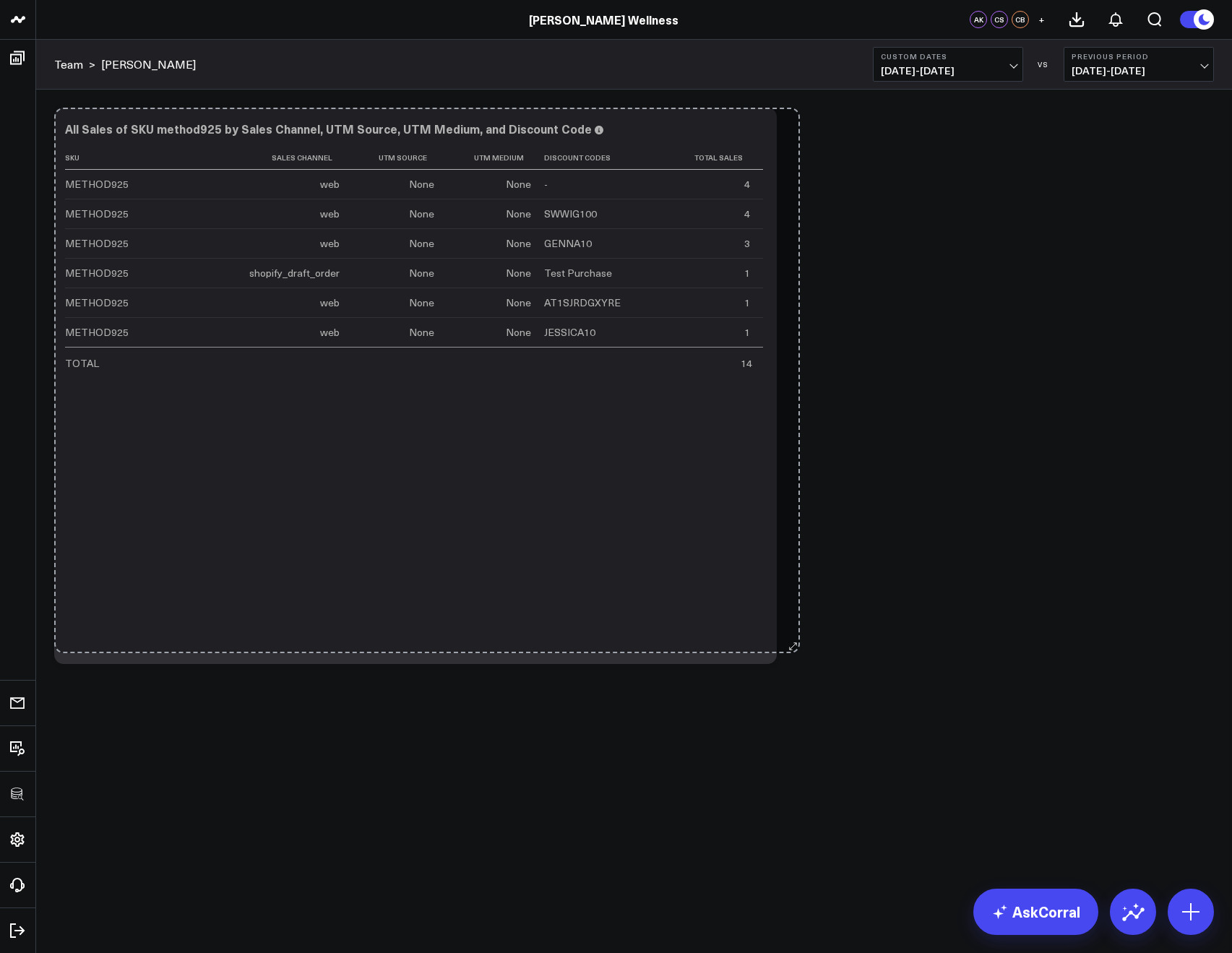
drag, startPoint x: 772, startPoint y: 659, endPoint x: 795, endPoint y: 648, distance: 25.5
click at [795, 648] on div "Modify via AI Copy link to widget Ask support Remove Create linked copy Executi…" at bounding box center [633, 386] width 1173 height 571
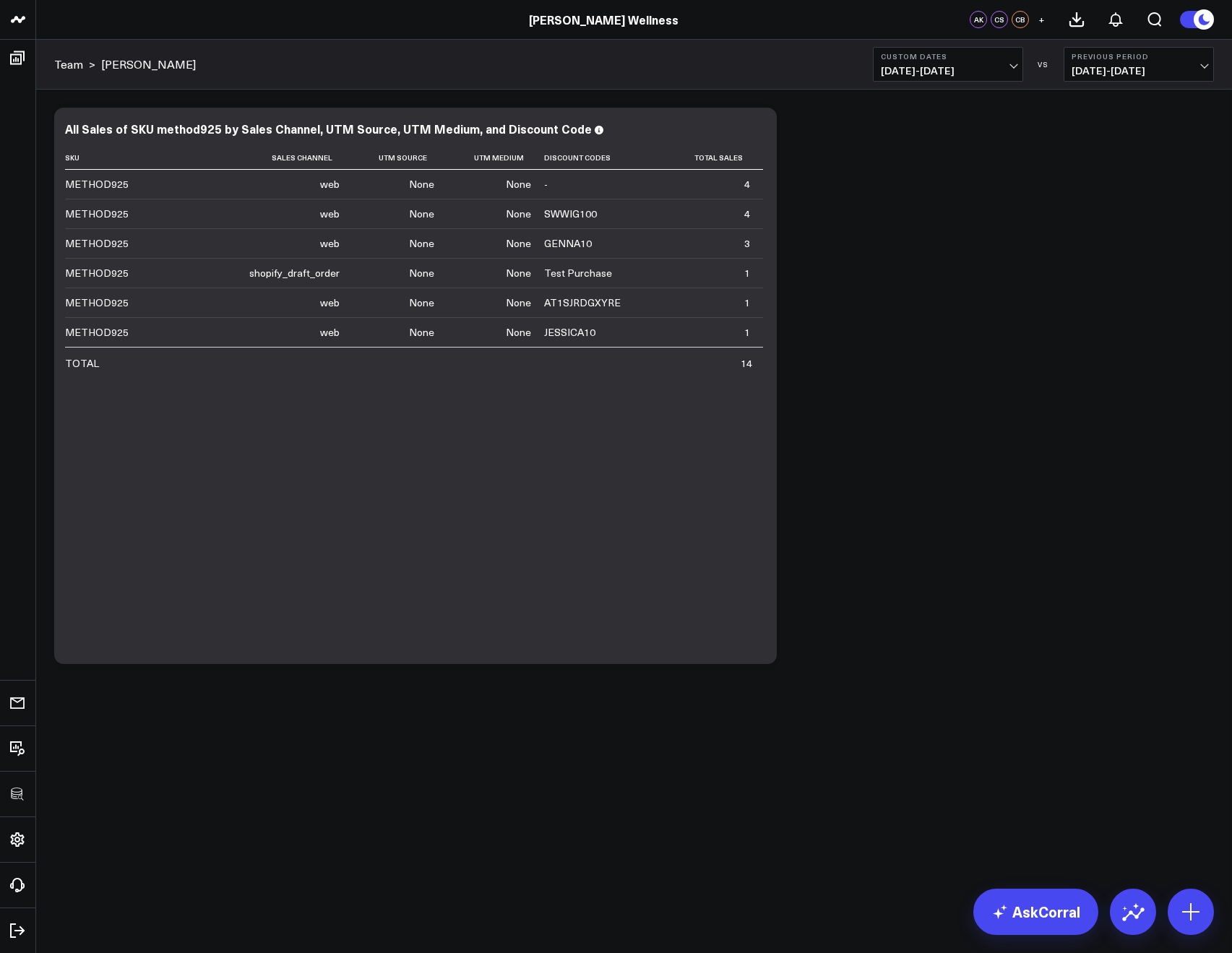
click at [957, 487] on div "Modify via AI Copy link to widget Ask support Remove Create linked copy Executi…" at bounding box center [633, 386] width 1173 height 571
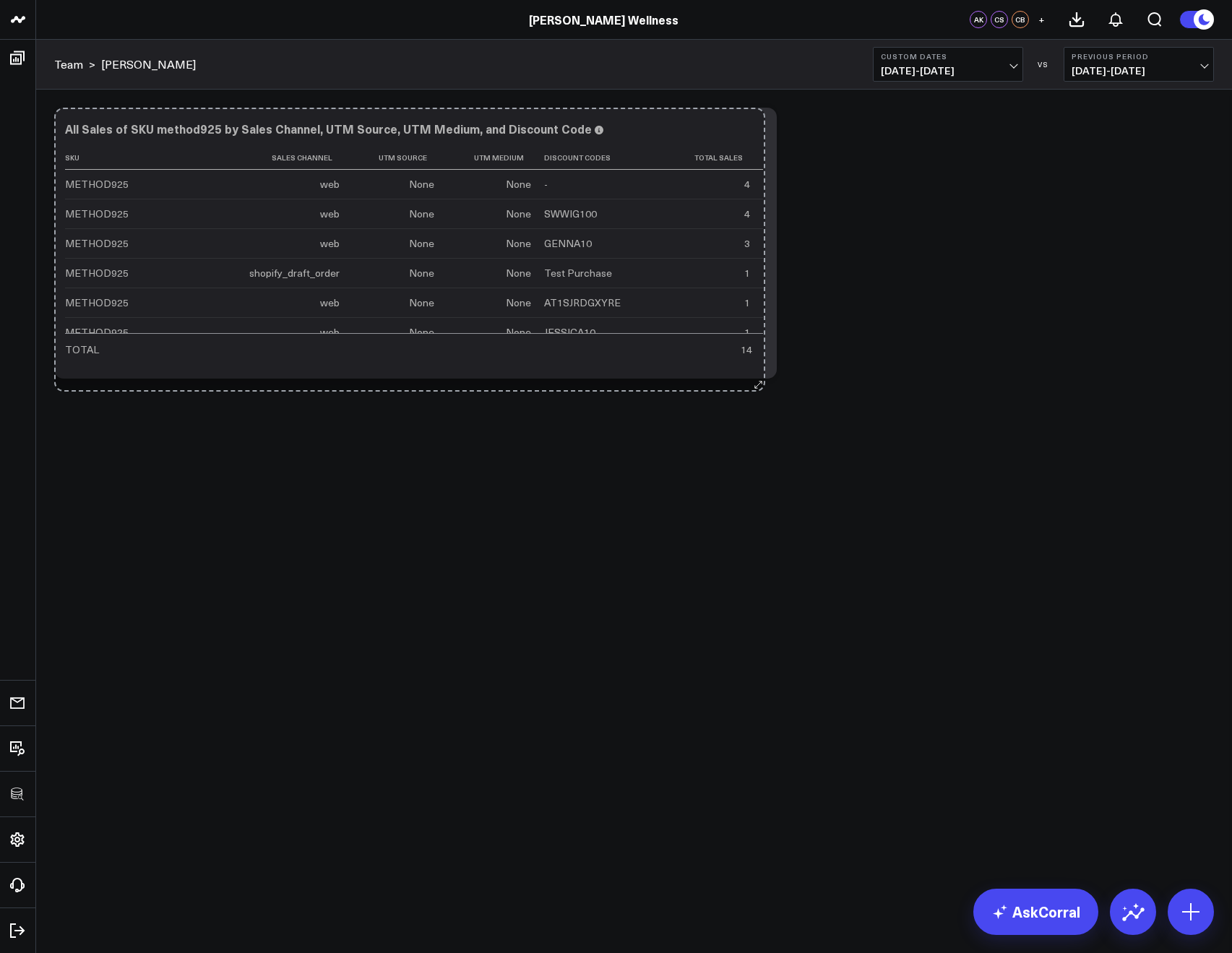
drag, startPoint x: 765, startPoint y: 660, endPoint x: 753, endPoint y: 388, distance: 272.3
click at [753, 388] on div "Modify via AI Copy link to widget Ask support Remove Create linked copy Executi…" at bounding box center [633, 281] width 1195 height 383
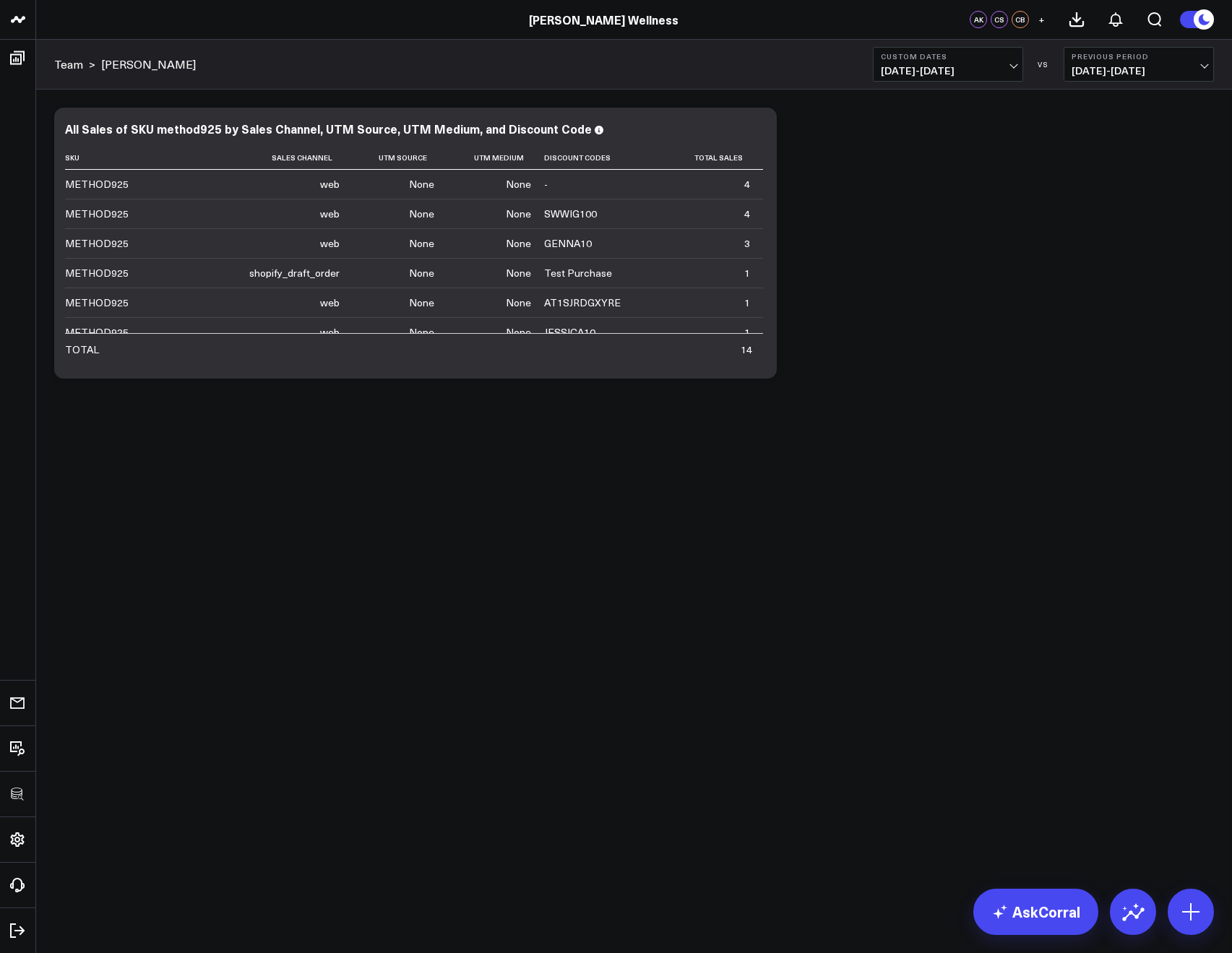
click at [1042, 26] on button "+" at bounding box center [1041, 19] width 17 height 17
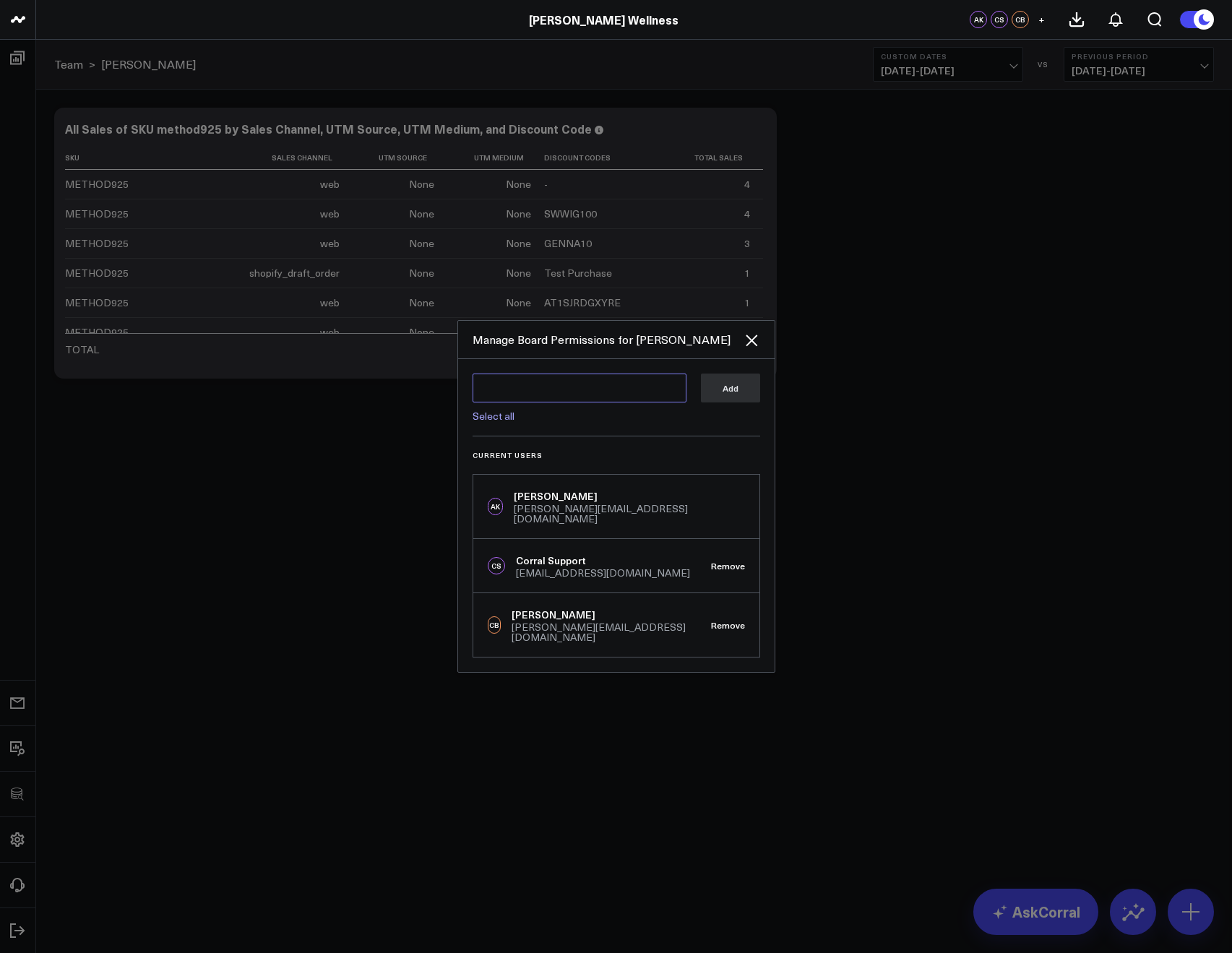
click at [557, 401] on textarea at bounding box center [580, 388] width 214 height 29
type textarea "m"
click at [497, 422] on link "Select all" at bounding box center [494, 415] width 42 height 14
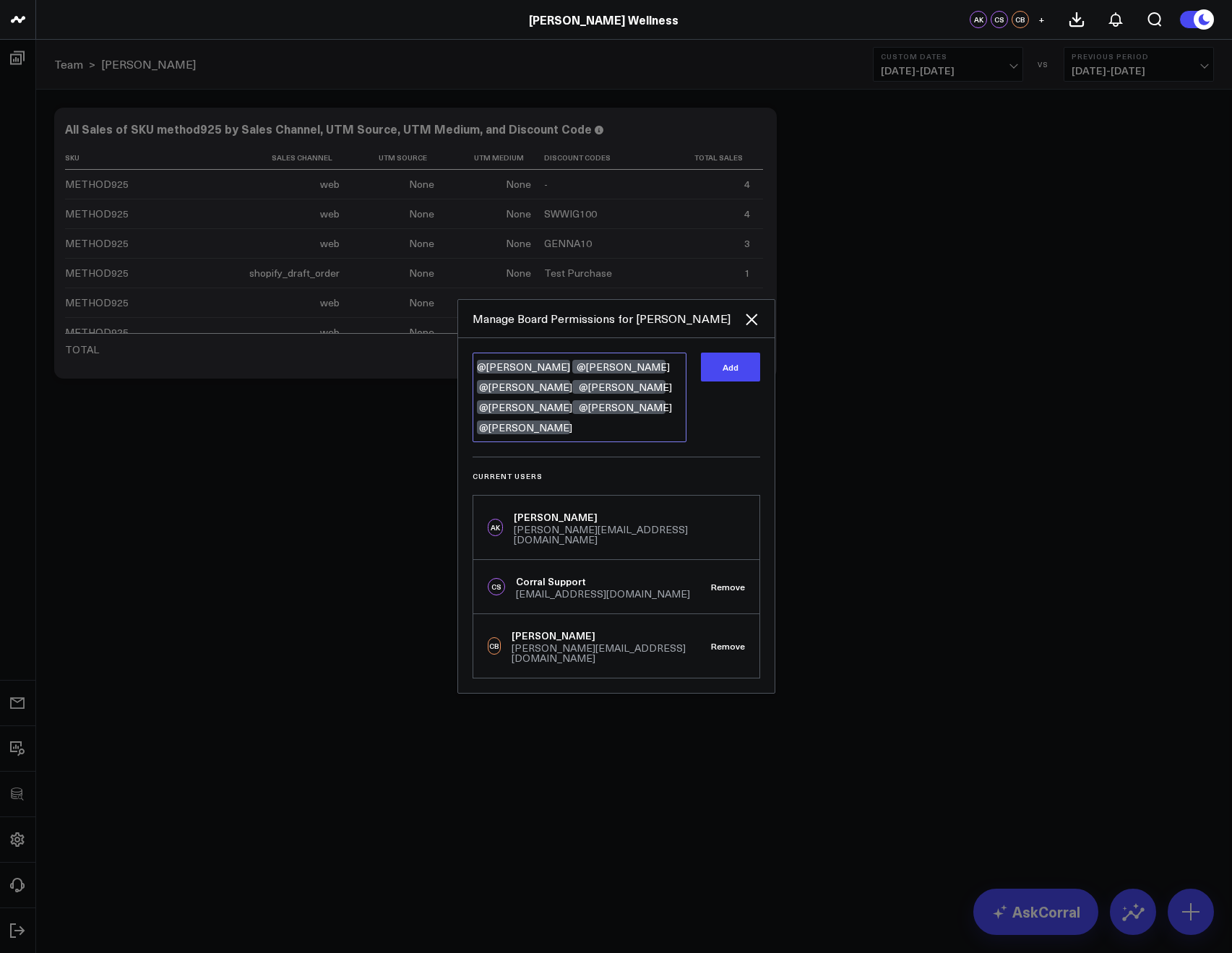
click at [531, 436] on textarea "@[PERSON_NAME] @[PERSON_NAME] @[PERSON_NAME] @[PERSON_NAME] @[PERSON_NAME] @[PE…" at bounding box center [580, 397] width 214 height 90
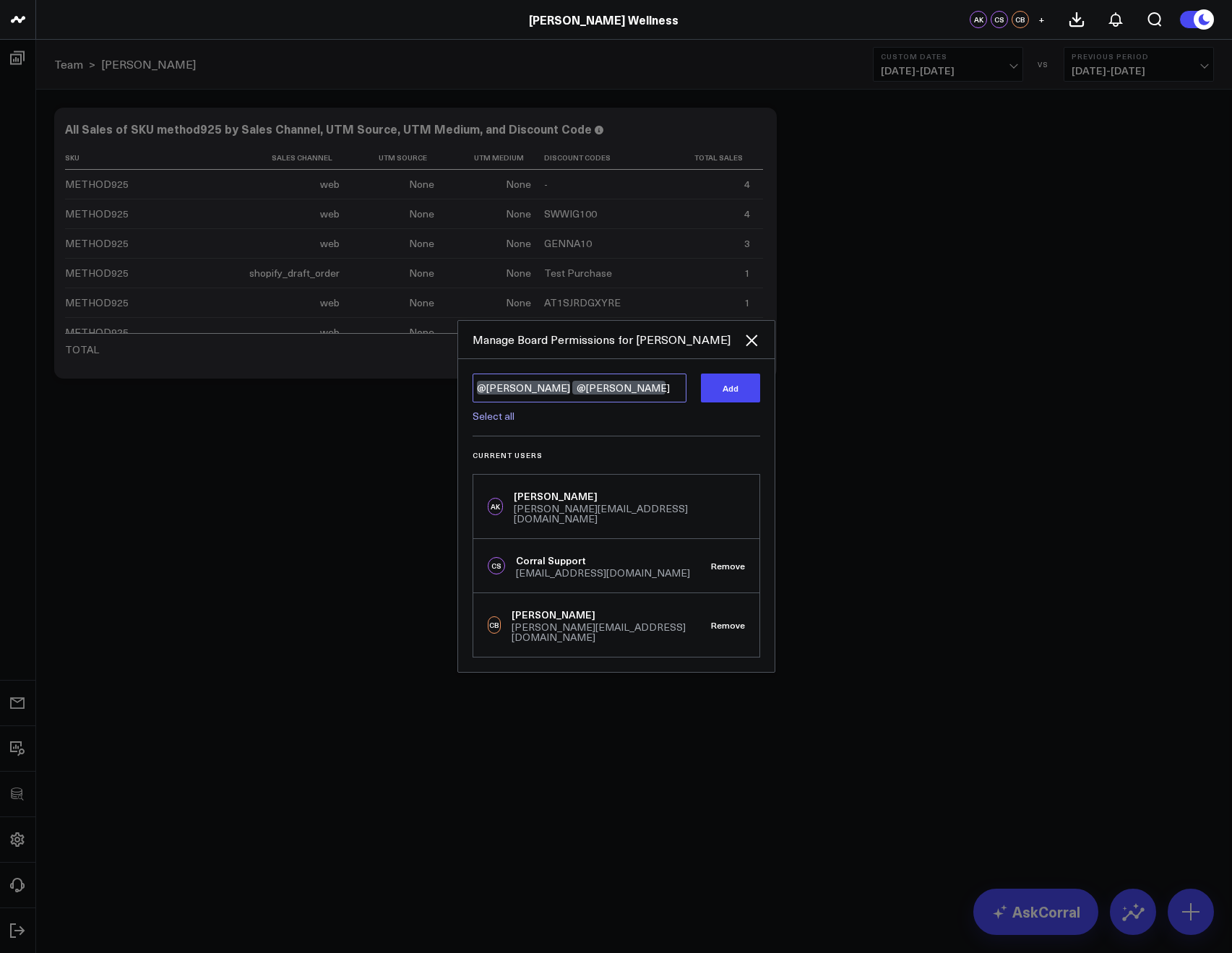
click at [569, 397] on textarea "@[PERSON_NAME] @[PERSON_NAME]" at bounding box center [580, 388] width 214 height 29
type textarea "@[PERSON_NAME]"
click at [713, 392] on button "Add" at bounding box center [730, 388] width 59 height 29
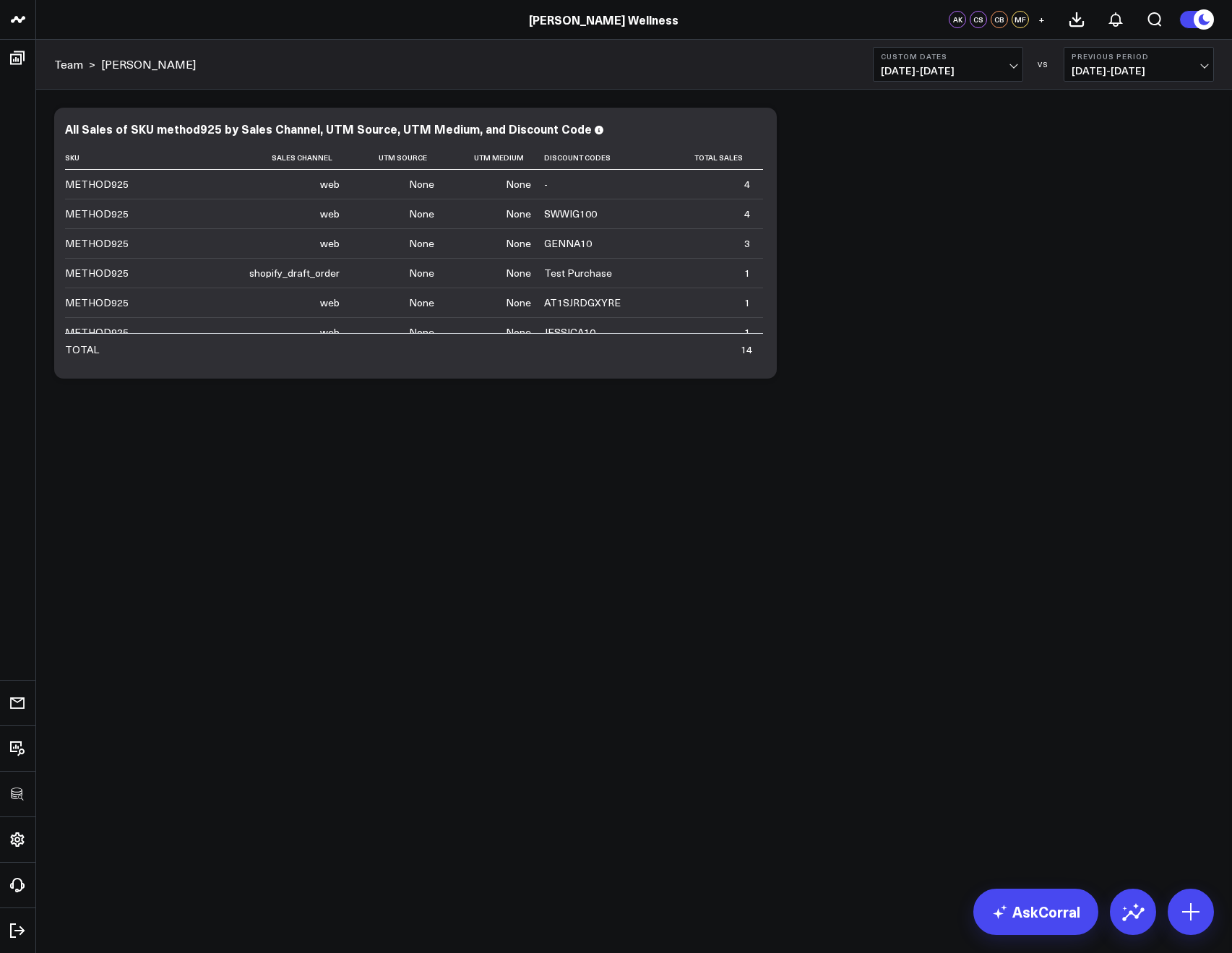
click at [1045, 24] on button "+" at bounding box center [1041, 19] width 17 height 17
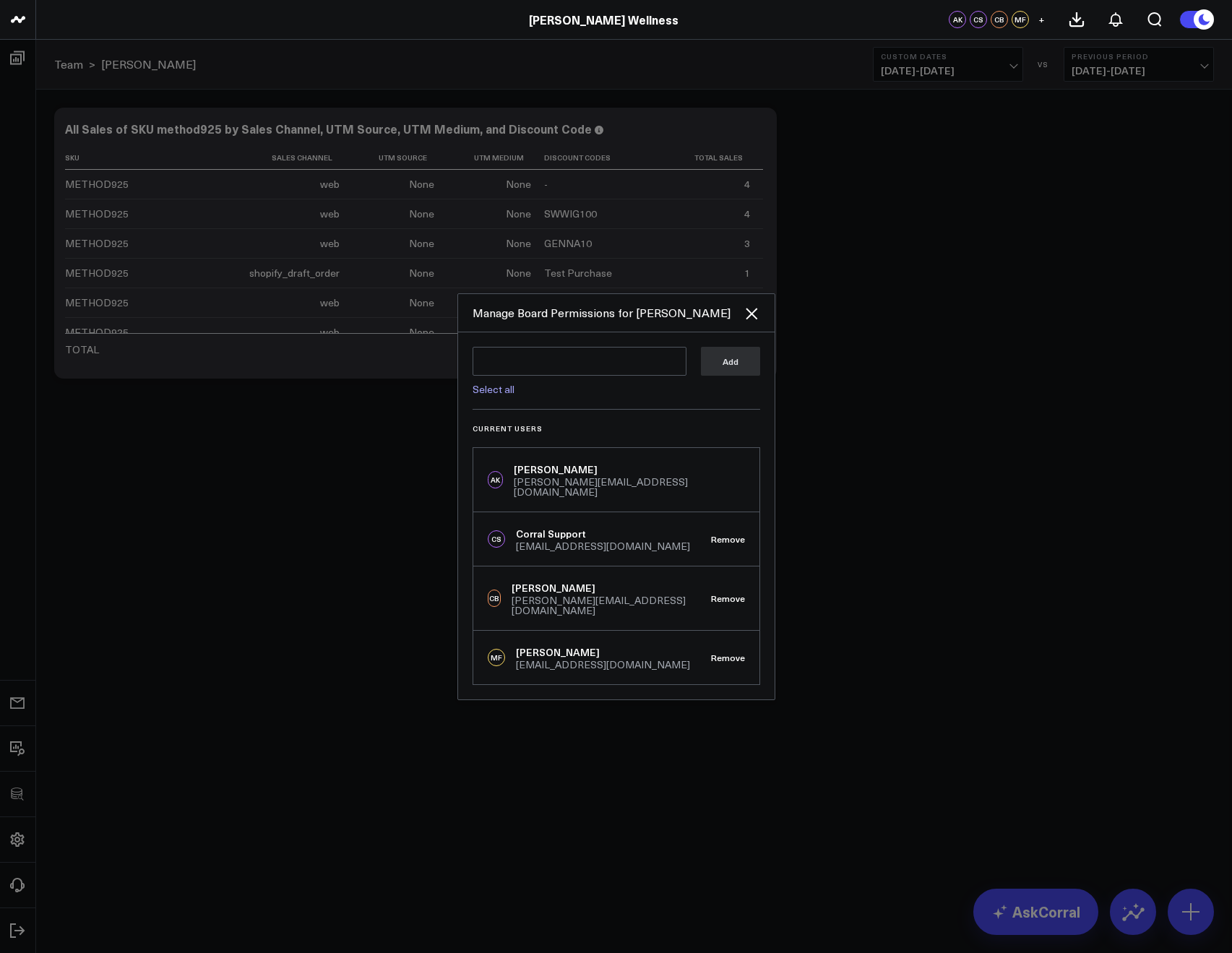
click at [487, 396] on link "Select all" at bounding box center [494, 389] width 42 height 14
type textarea "@[PERSON_NAME] @[PERSON_NAME] @[PERSON_NAME] @[PERSON_NAME] @[PERSON_NAME] @[PE…"
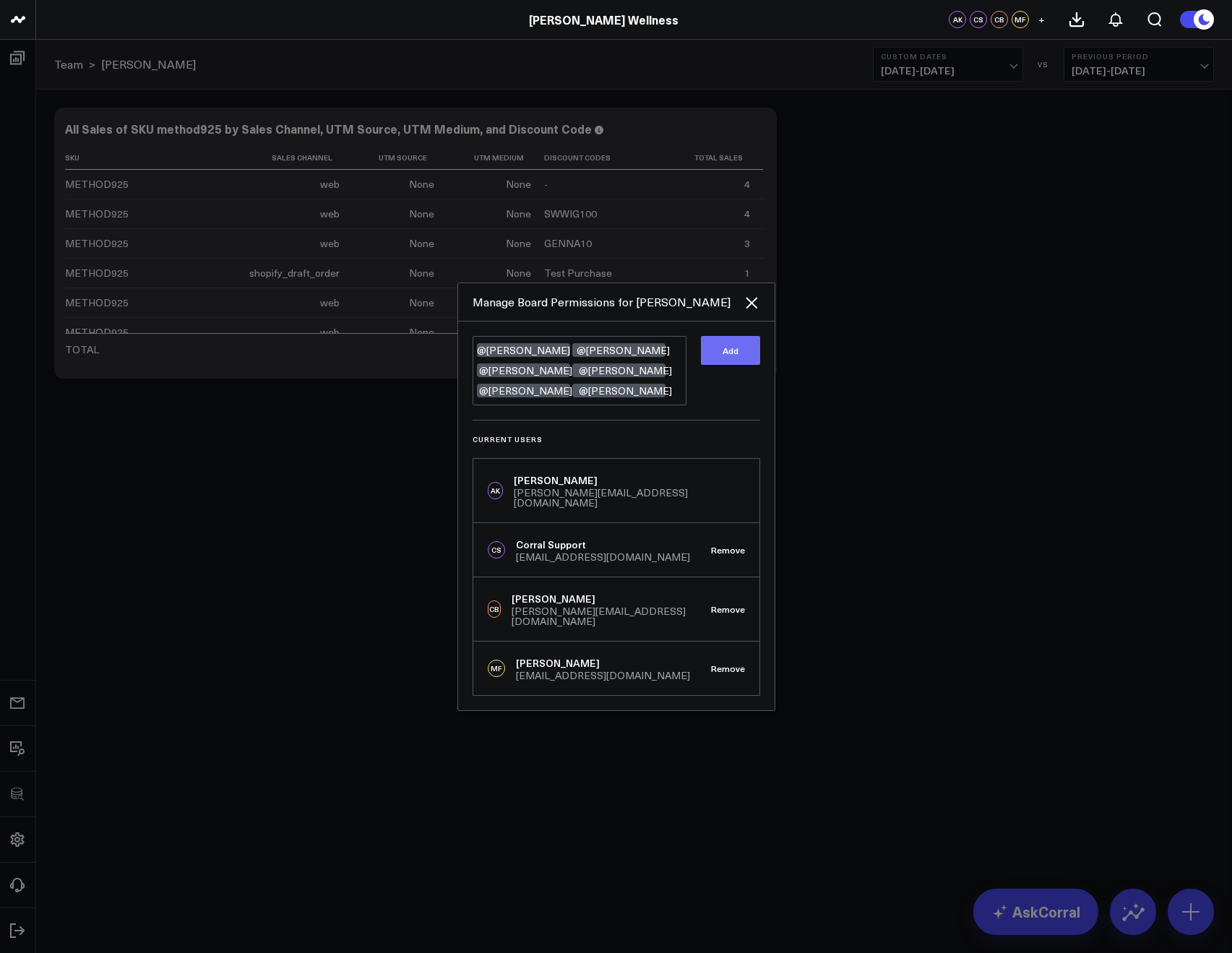
click at [732, 356] on button "Add" at bounding box center [730, 350] width 59 height 29
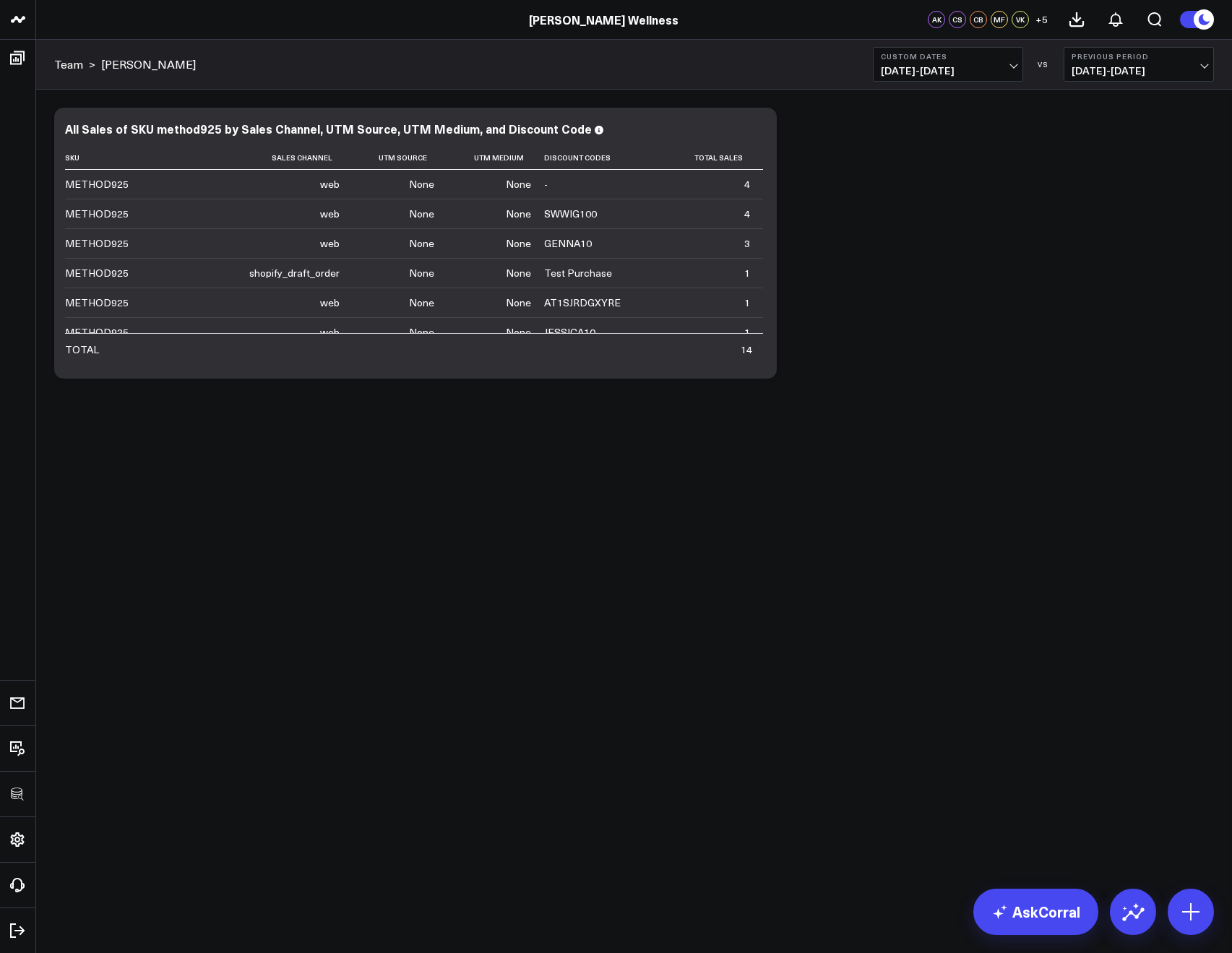
click at [148, 457] on div "Modify via AI Copy link to widget Ask support Remove Create linked copy Executi…" at bounding box center [633, 281] width 1195 height 383
click at [759, 123] on icon at bounding box center [756, 130] width 17 height 17
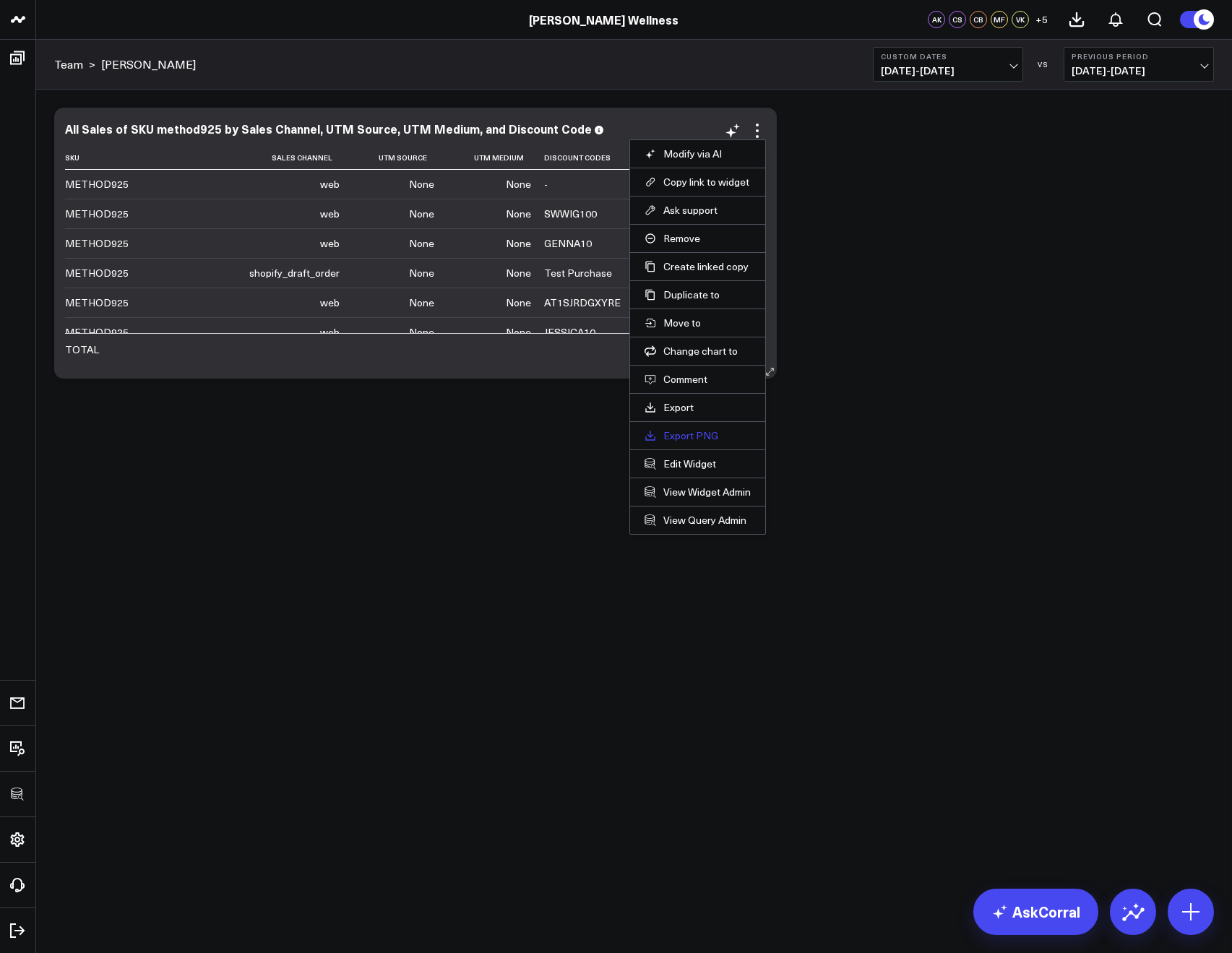
click at [673, 438] on link "Export PNG" at bounding box center [698, 435] width 106 height 13
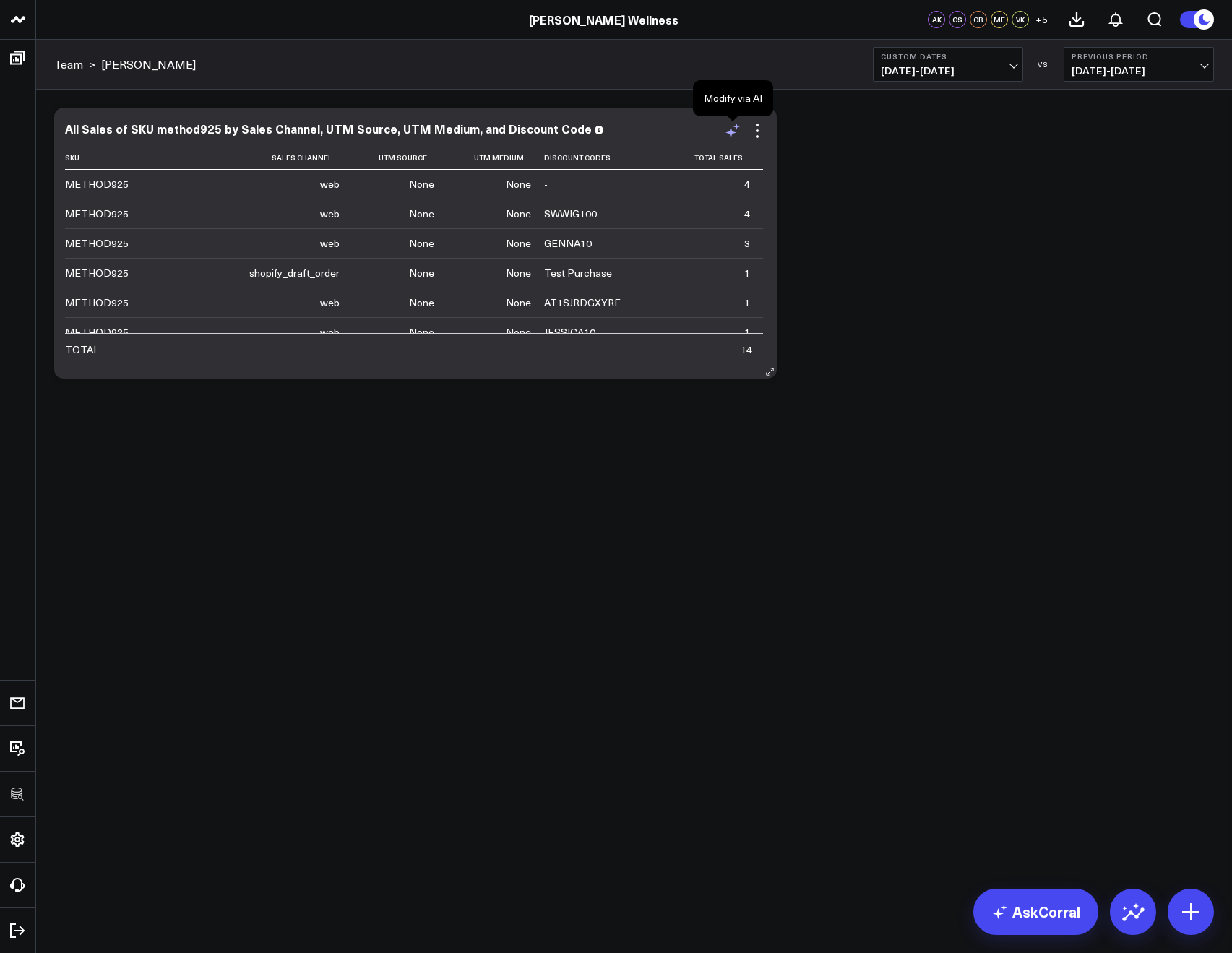
click at [734, 133] on icon at bounding box center [732, 130] width 17 height 17
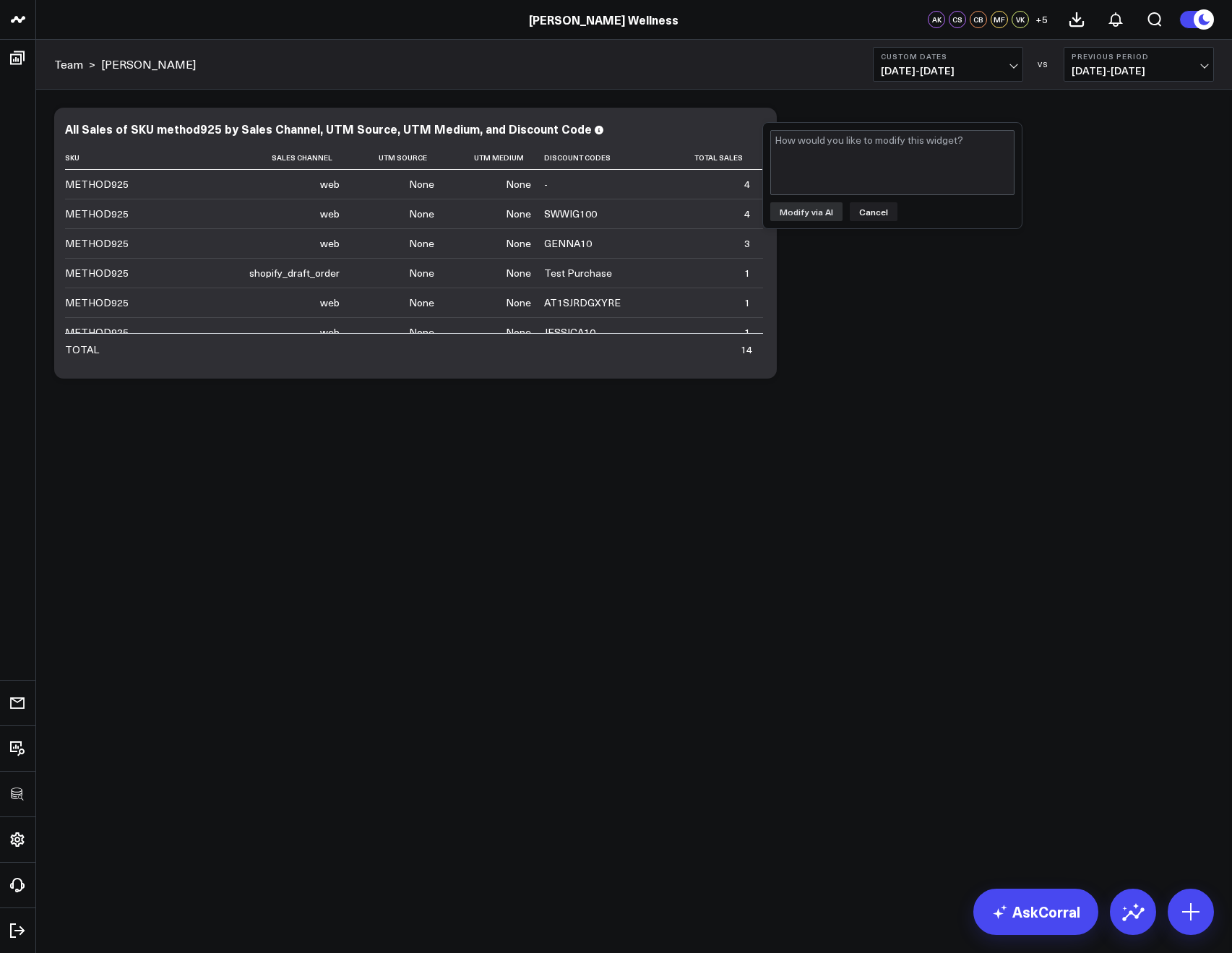
click at [844, 108] on div "Modify via AI Copy link to widget Ask support Remove Create linked copy Executi…" at bounding box center [633, 243] width 1173 height 285
